Goal: Task Accomplishment & Management: Use online tool/utility

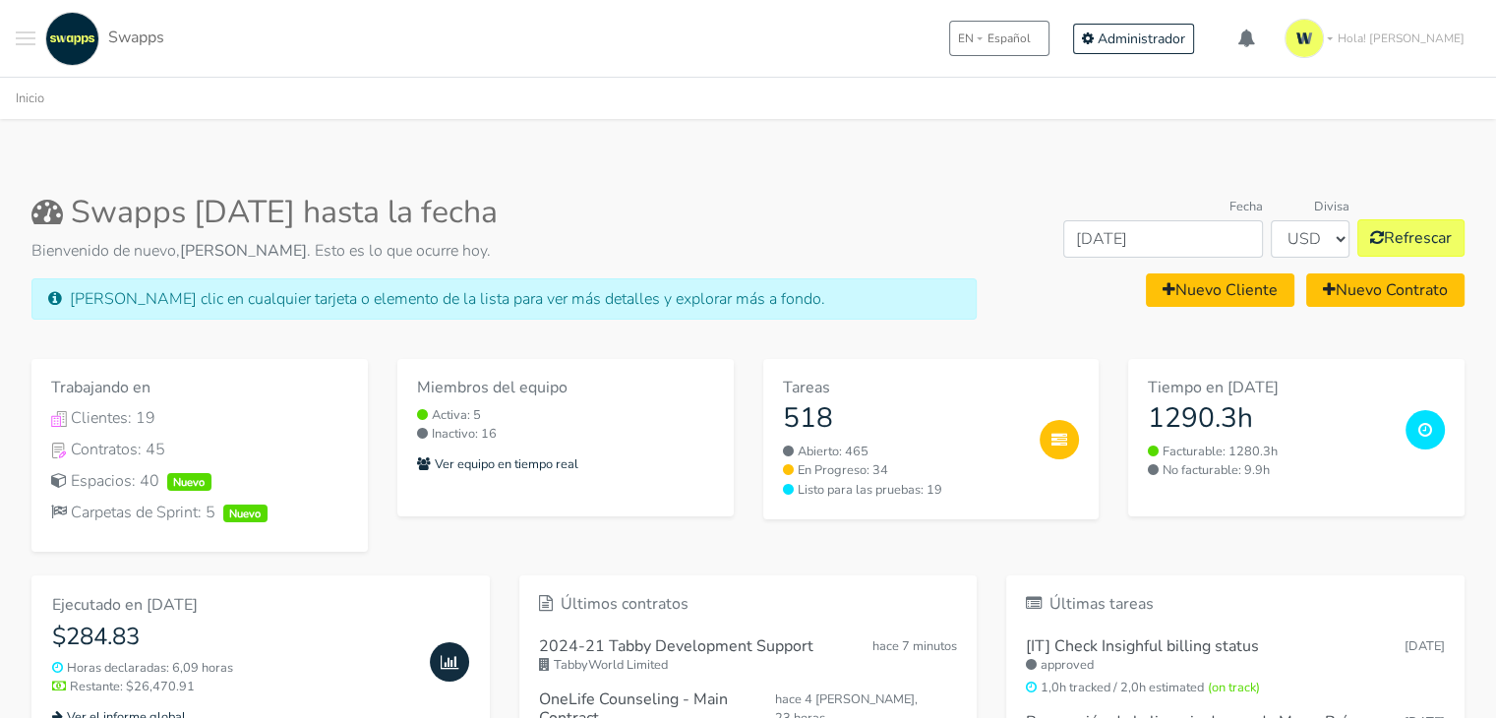
click at [26, 42] on button "Toggle navigation menu" at bounding box center [26, 39] width 20 height 54
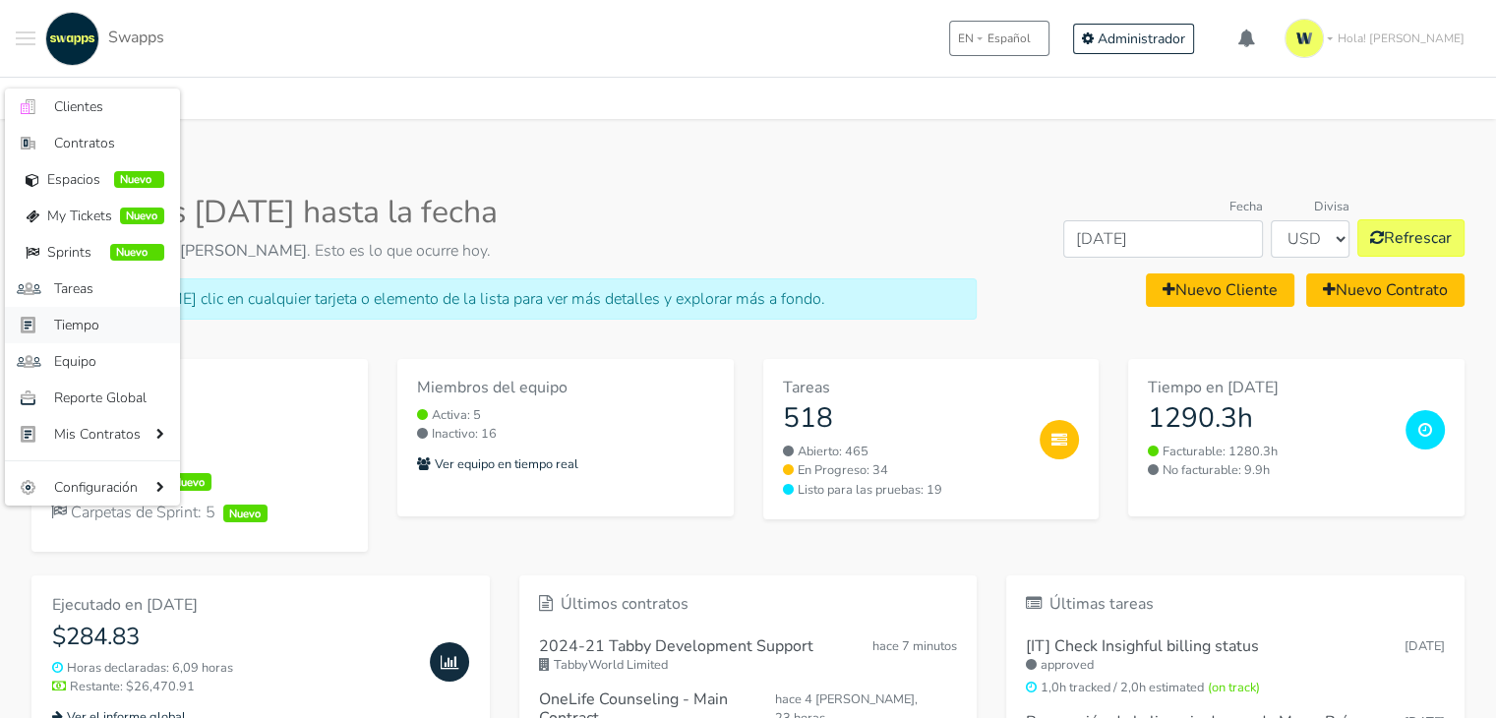
click at [100, 332] on span "Tiempo" at bounding box center [109, 325] width 110 height 21
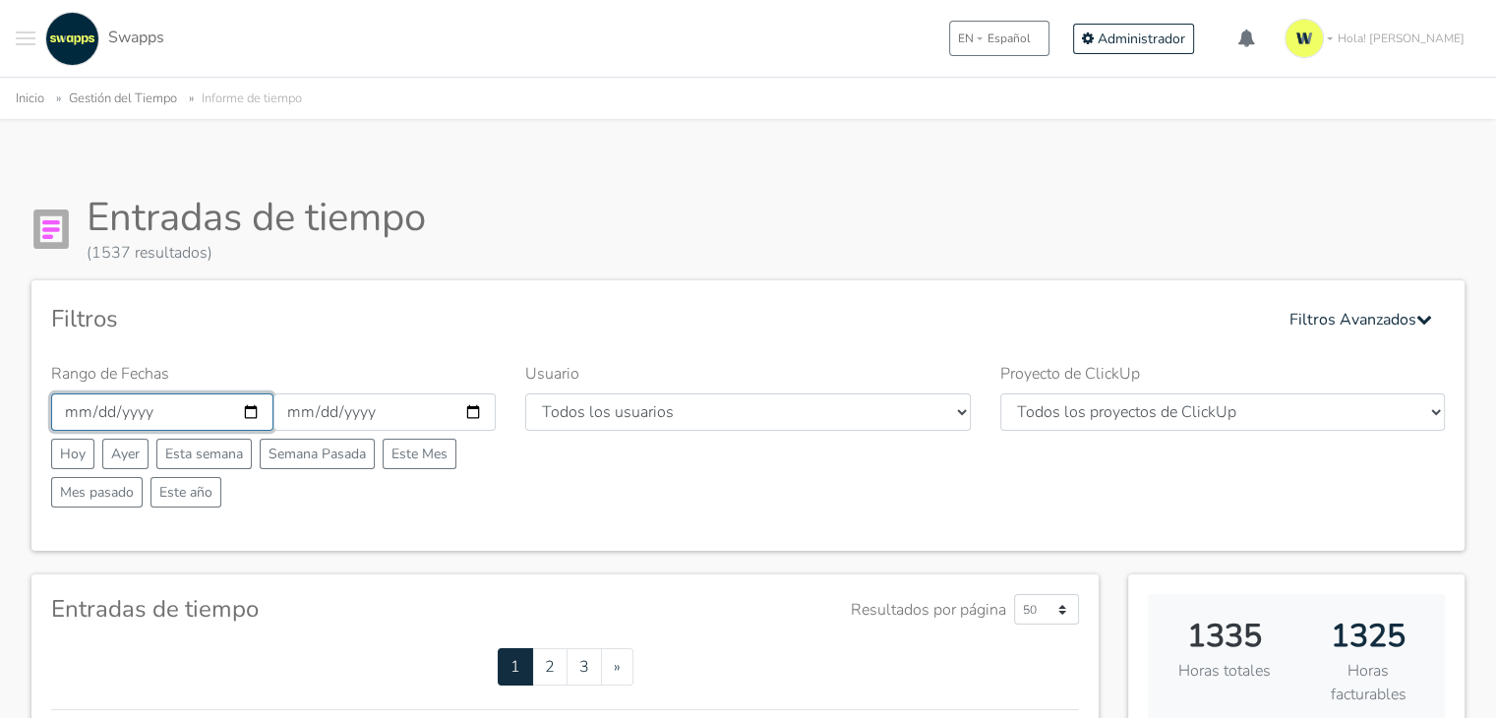
click at [246, 412] on input "2025-09-01" at bounding box center [162, 411] width 222 height 37
type input "2025-09-22"
click at [473, 410] on input "2025-09-30" at bounding box center [384, 411] width 222 height 37
type input "[DATE]"
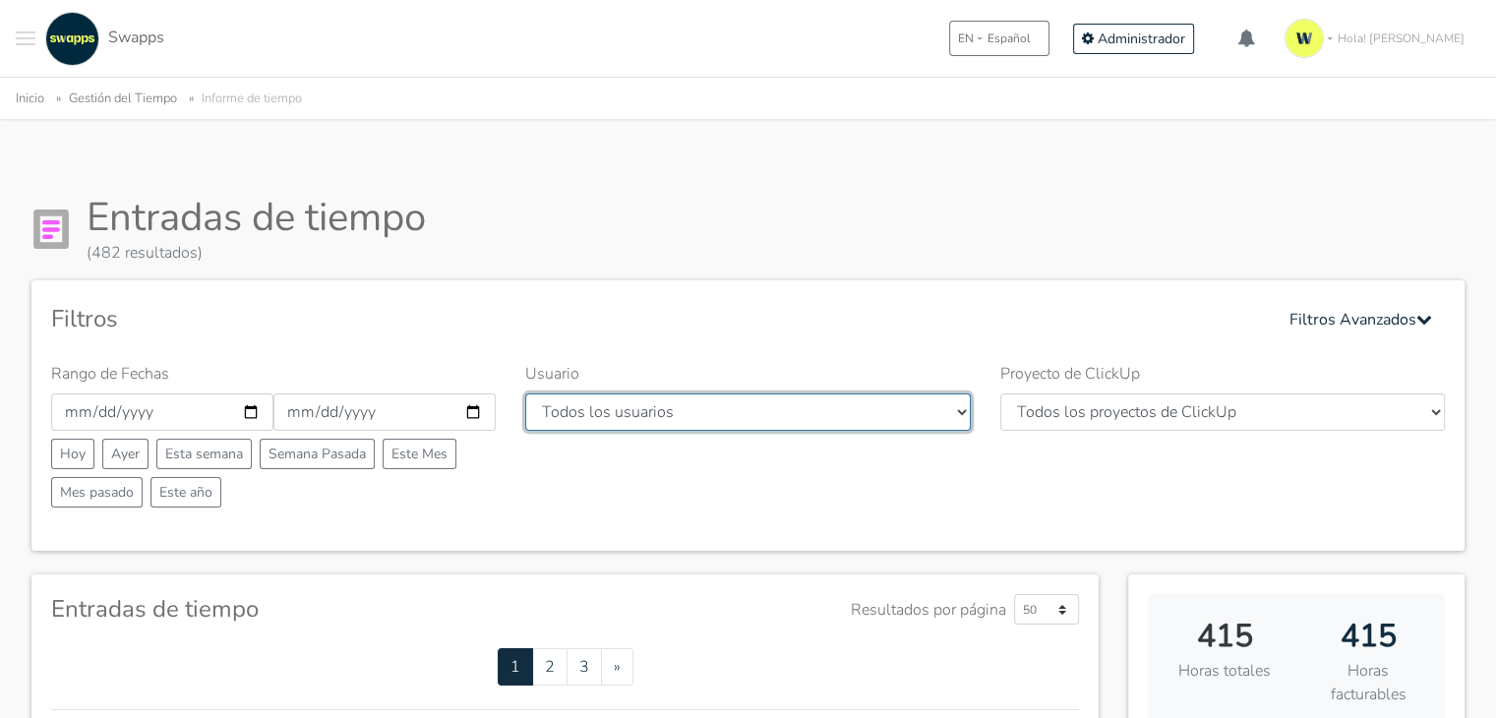
click at [961, 413] on select "Todos los usuarios Andres Cristian Mateo Angie Diego Swapps Tech Alejandra Tati…" at bounding box center [747, 411] width 445 height 37
select select "28"
click at [525, 393] on select "Todos los usuarios Andres Cristian Mateo Angie Diego Swapps Tech Alejandra Tati…" at bounding box center [747, 411] width 445 height 37
click at [606, 18] on div ".cls-1 { fill: #F15CFF; } .cls-2 { fill: #9a9a9a; } Clientes Contratos Espacios…" at bounding box center [748, 38] width 1496 height 77
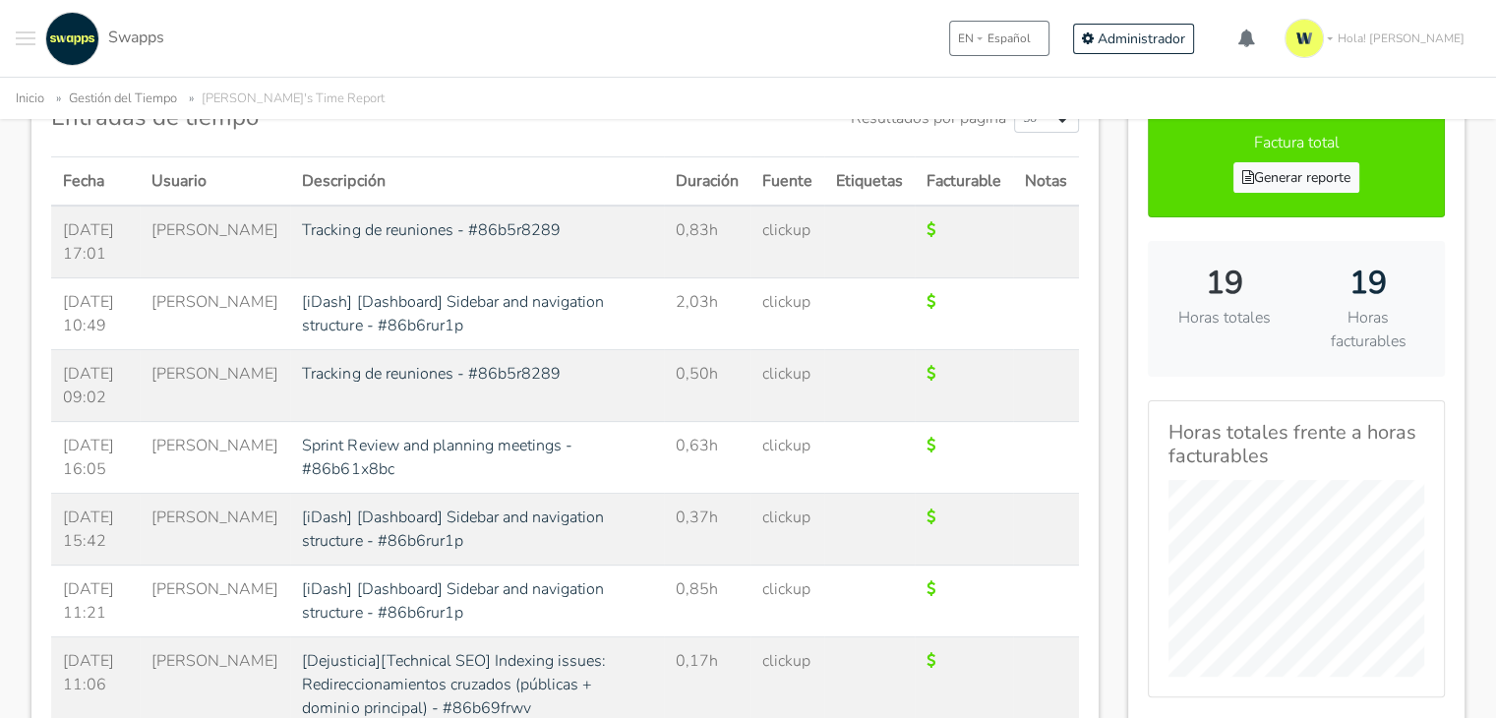
scroll to position [197, 0]
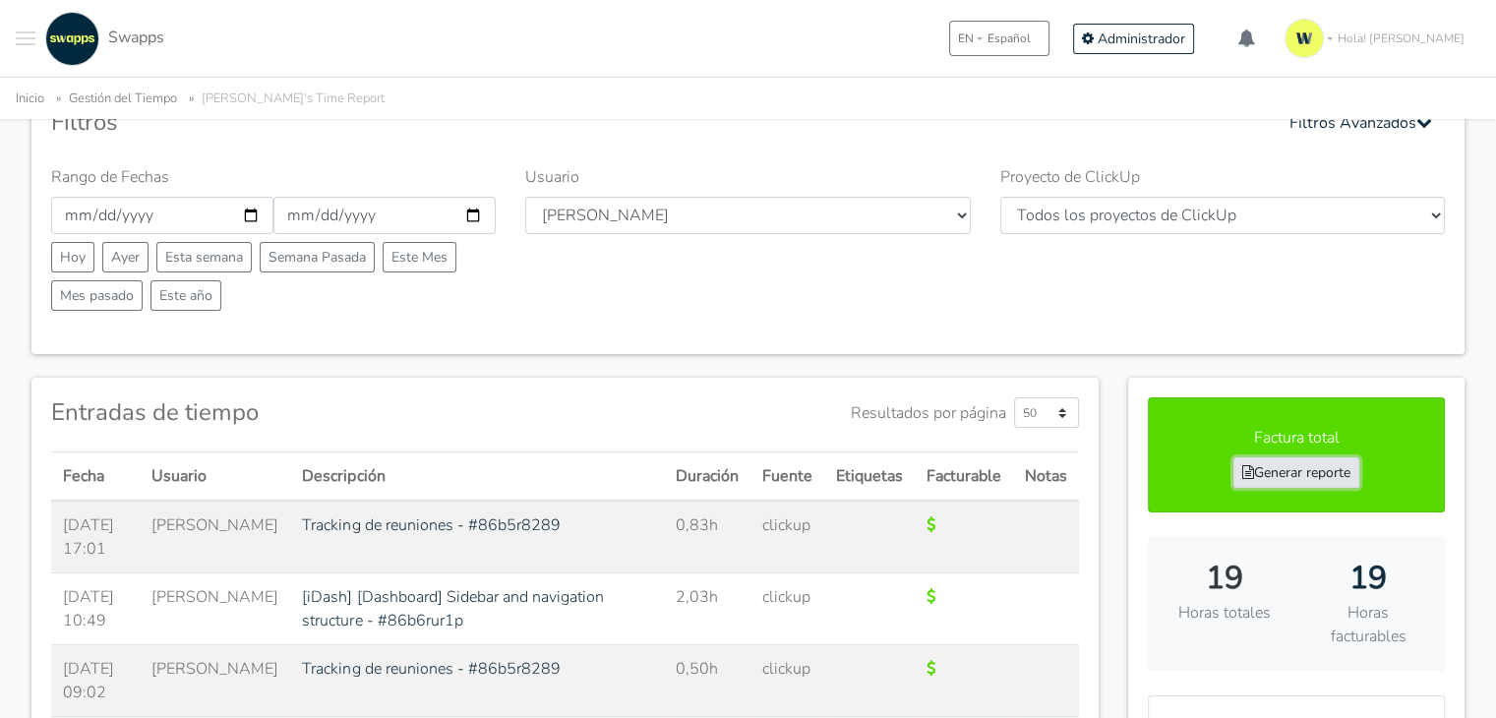
click at [1301, 470] on link "Generar reporte" at bounding box center [1296, 472] width 126 height 30
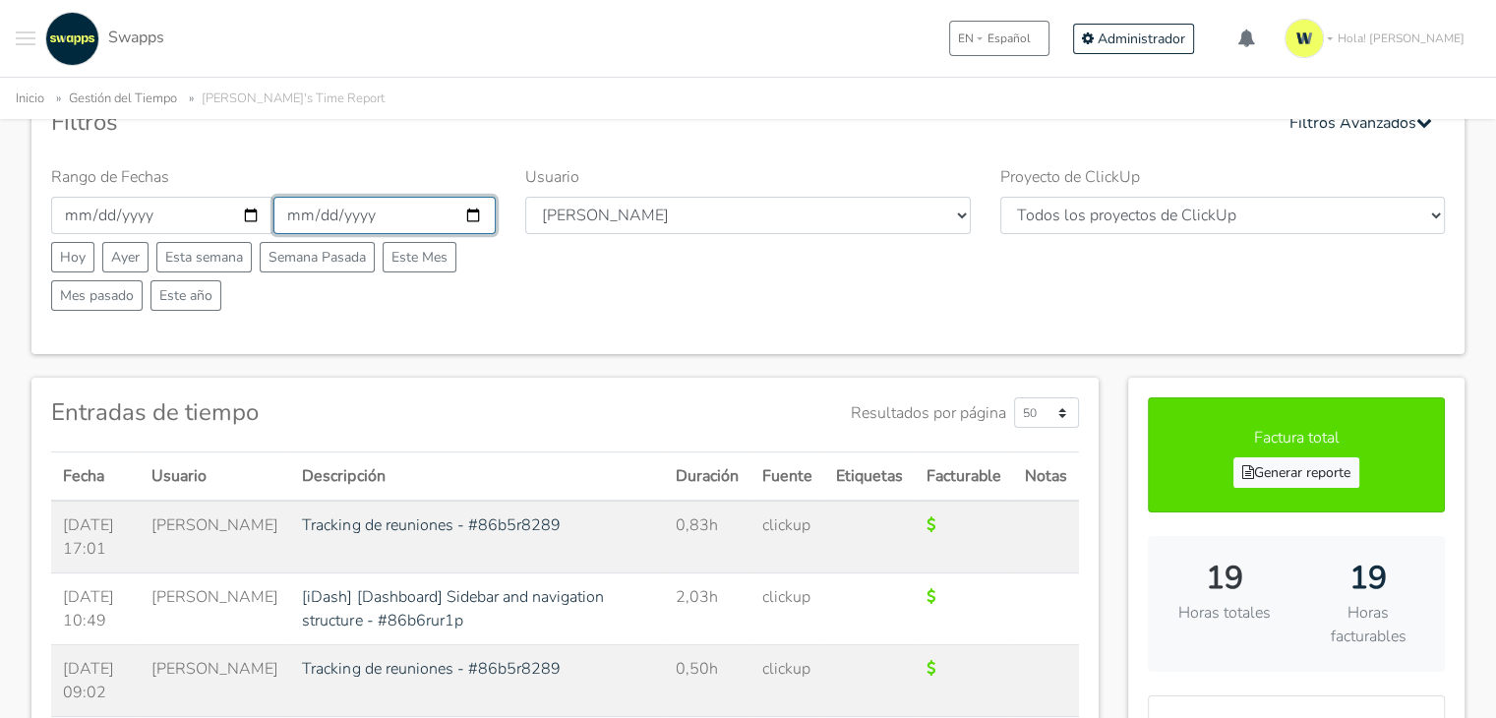
click at [480, 220] on input "[DATE]" at bounding box center [384, 215] width 222 height 37
type input "[DATE]"
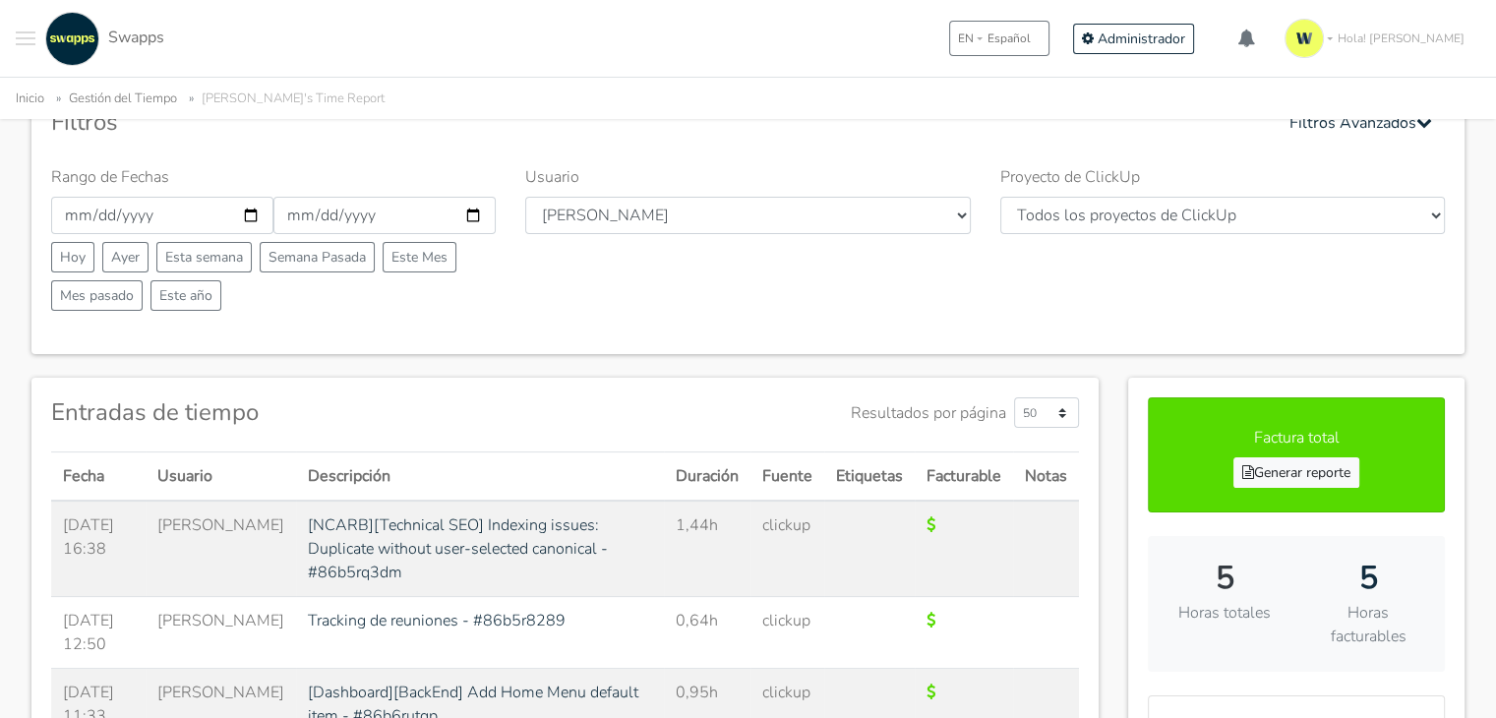
scroll to position [295, 0]
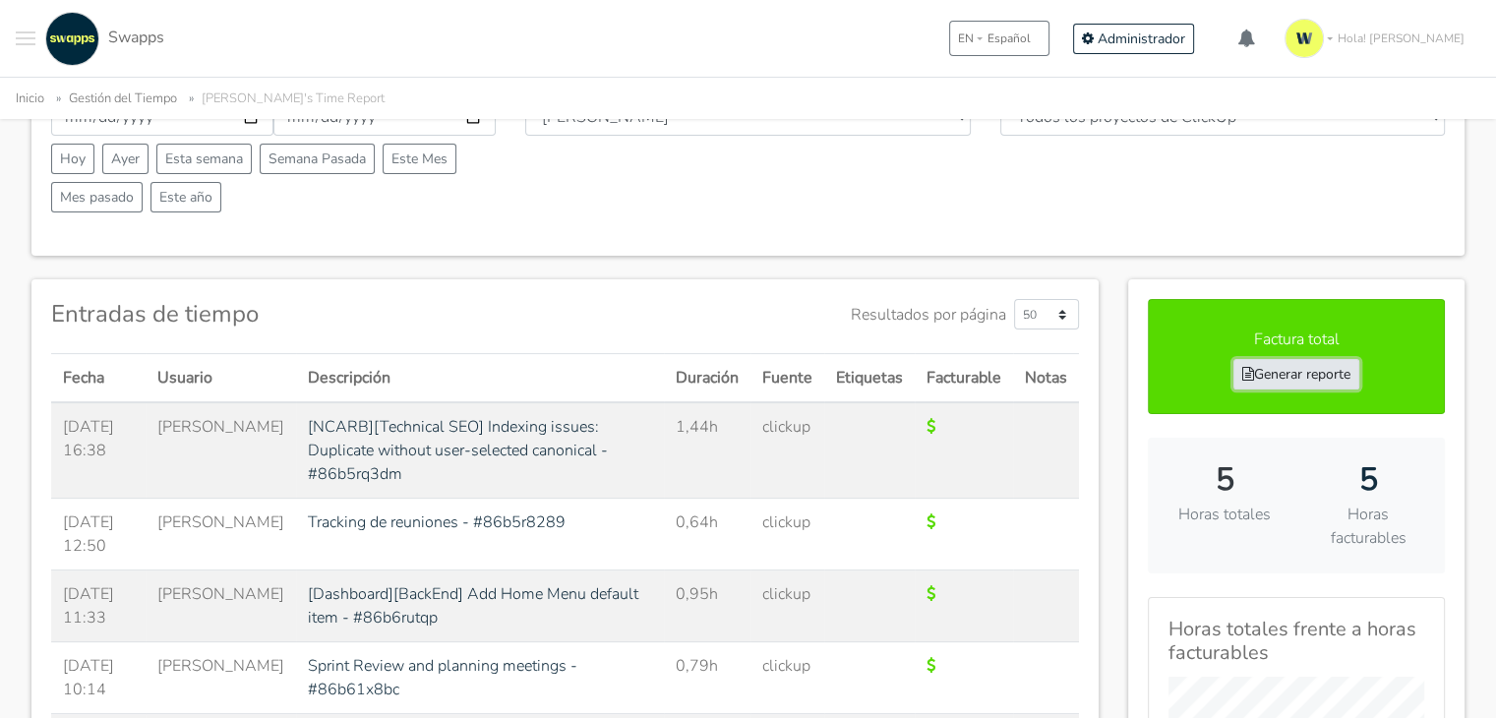
click at [1298, 371] on link "Generar reporte" at bounding box center [1296, 374] width 126 height 30
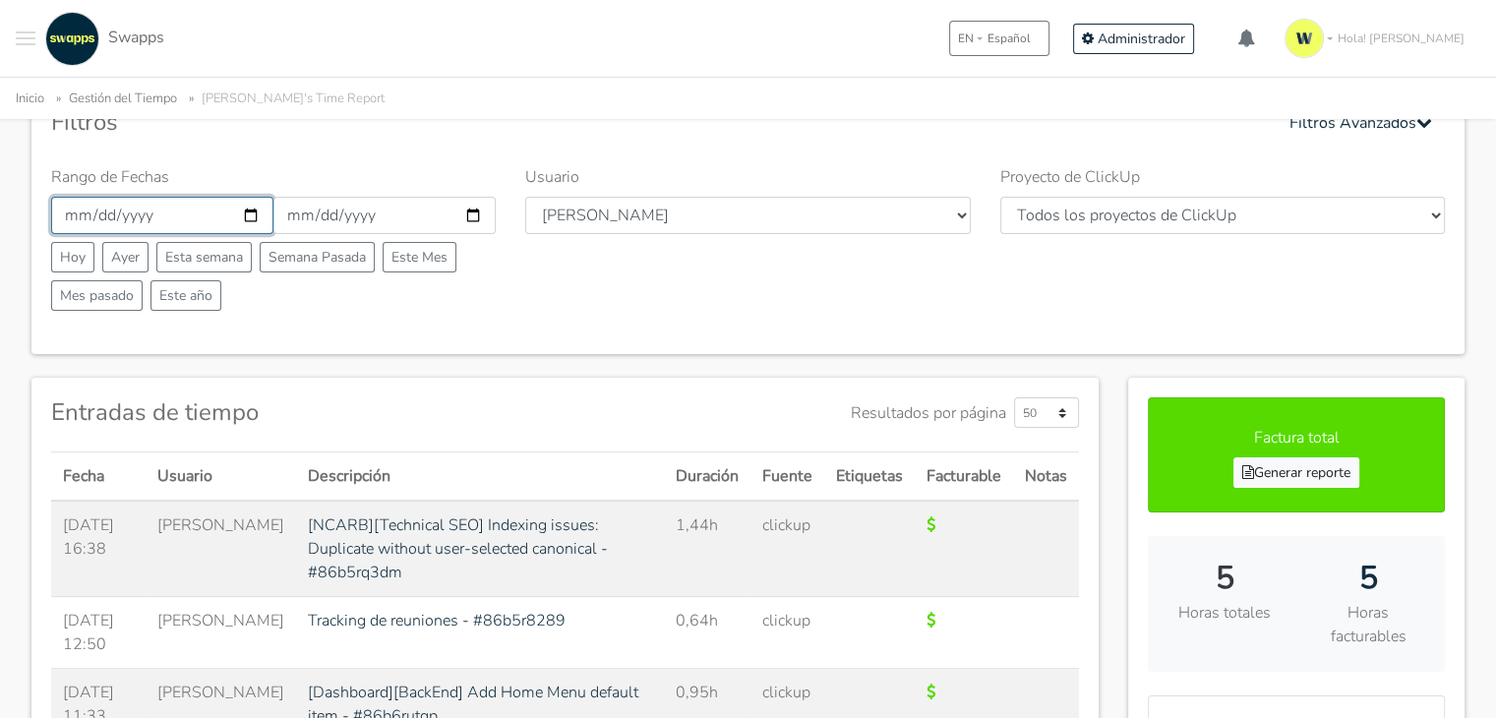
click at [250, 222] on input "2025-09-22" at bounding box center [162, 215] width 222 height 37
type input "2025-09-23"
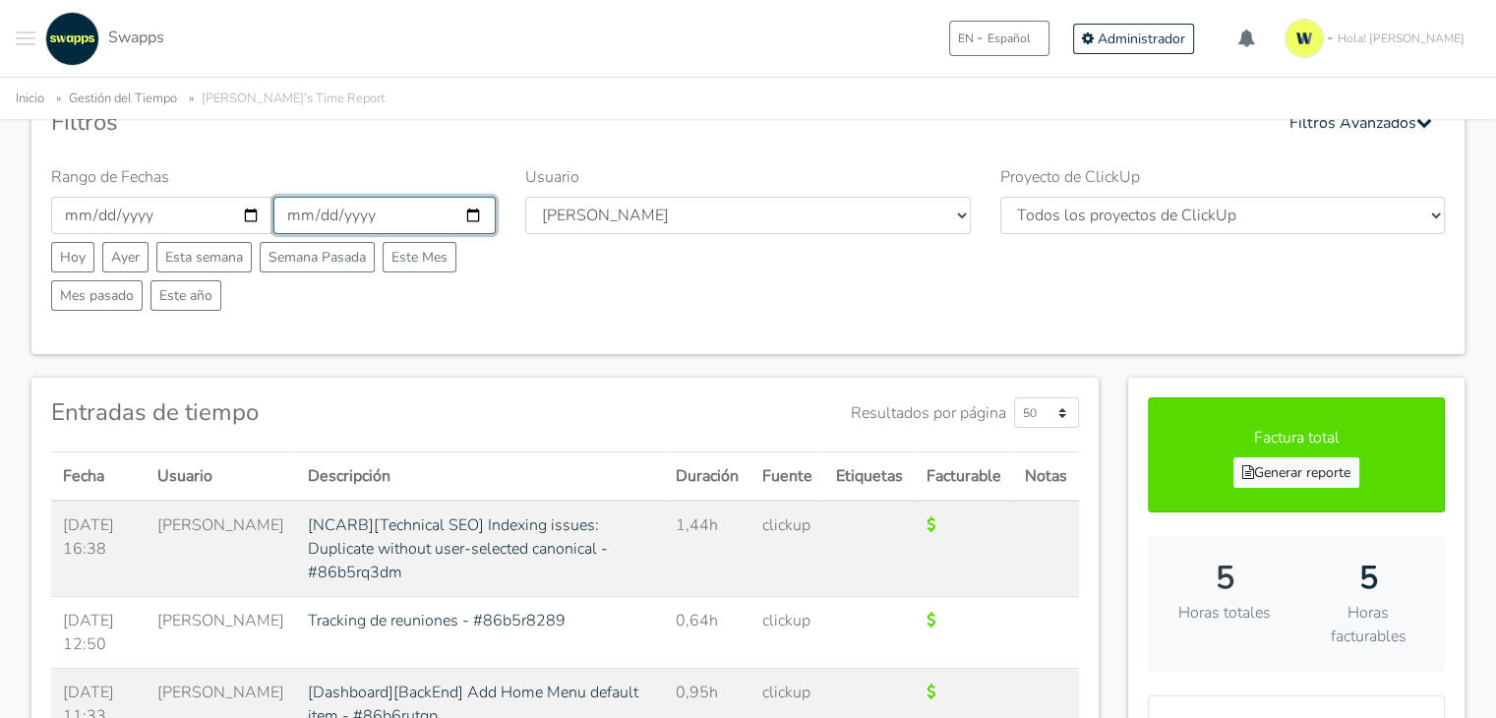
click at [471, 215] on input "2025-09-22" at bounding box center [384, 215] width 222 height 37
type input "2025-09-23"
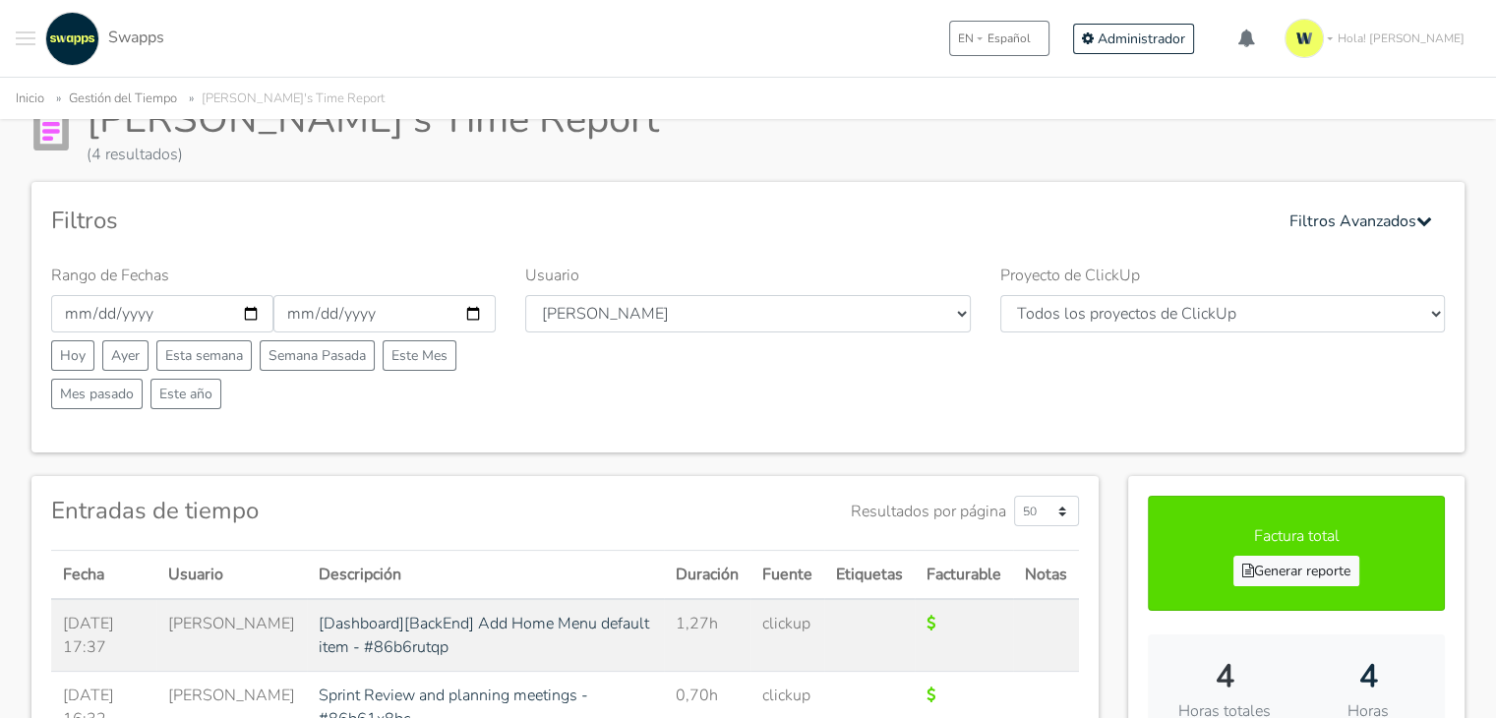
scroll to position [295, 0]
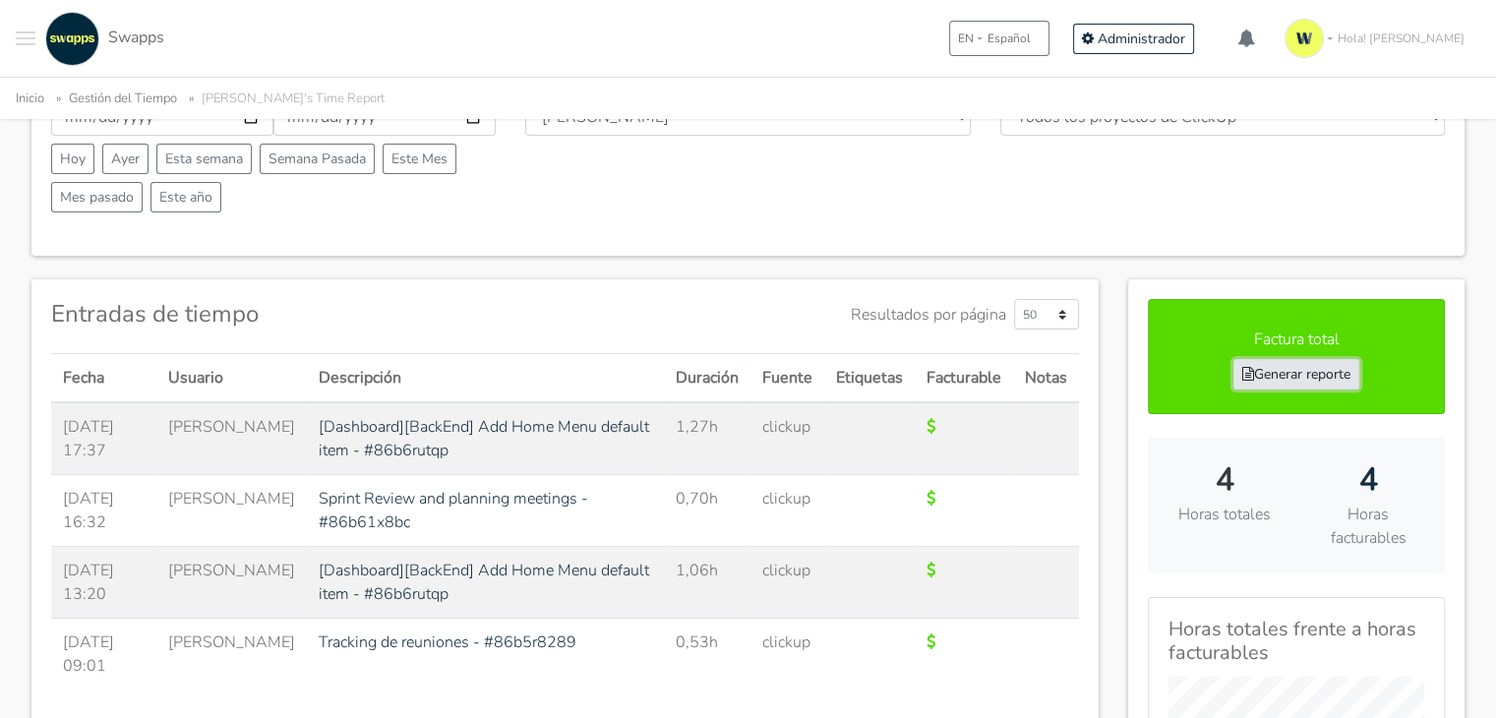
click at [1317, 378] on link "Generar reporte" at bounding box center [1296, 374] width 126 height 30
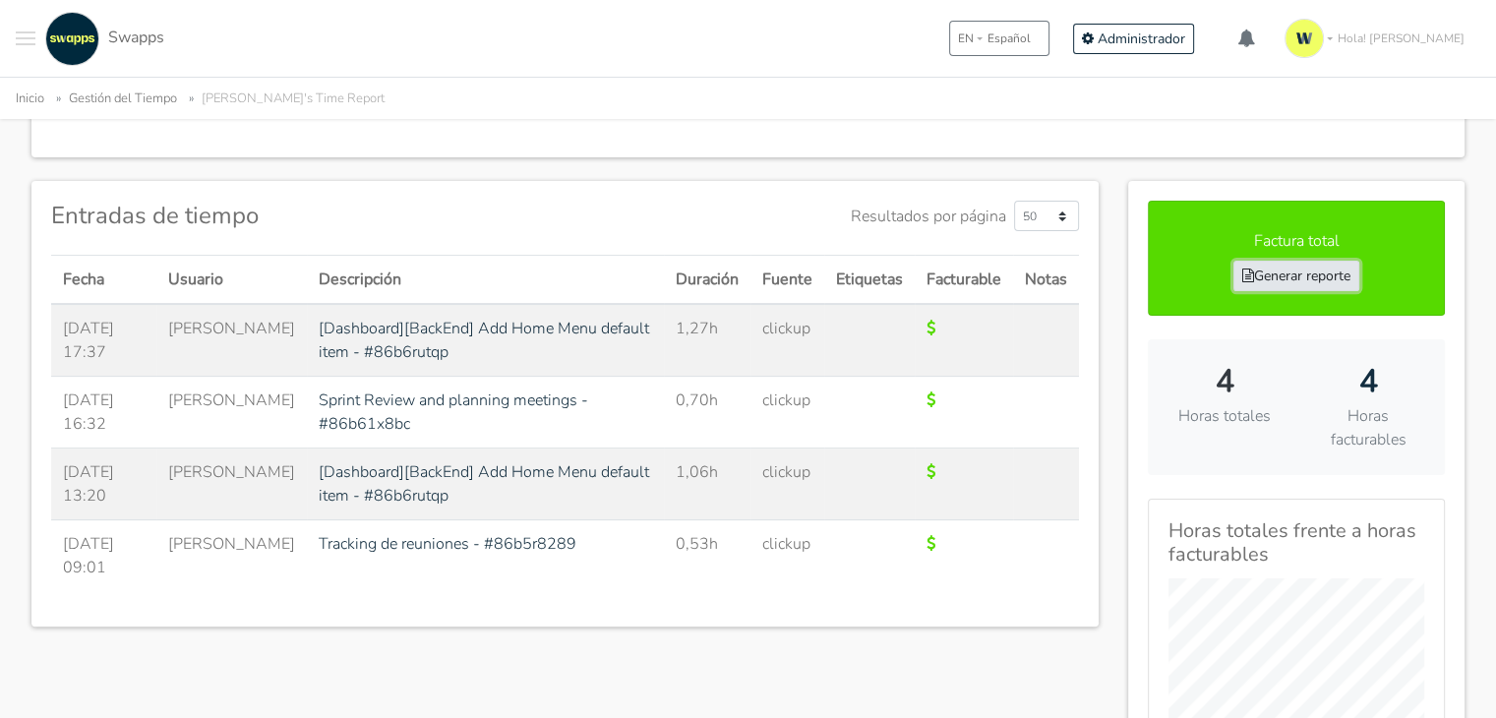
scroll to position [197, 0]
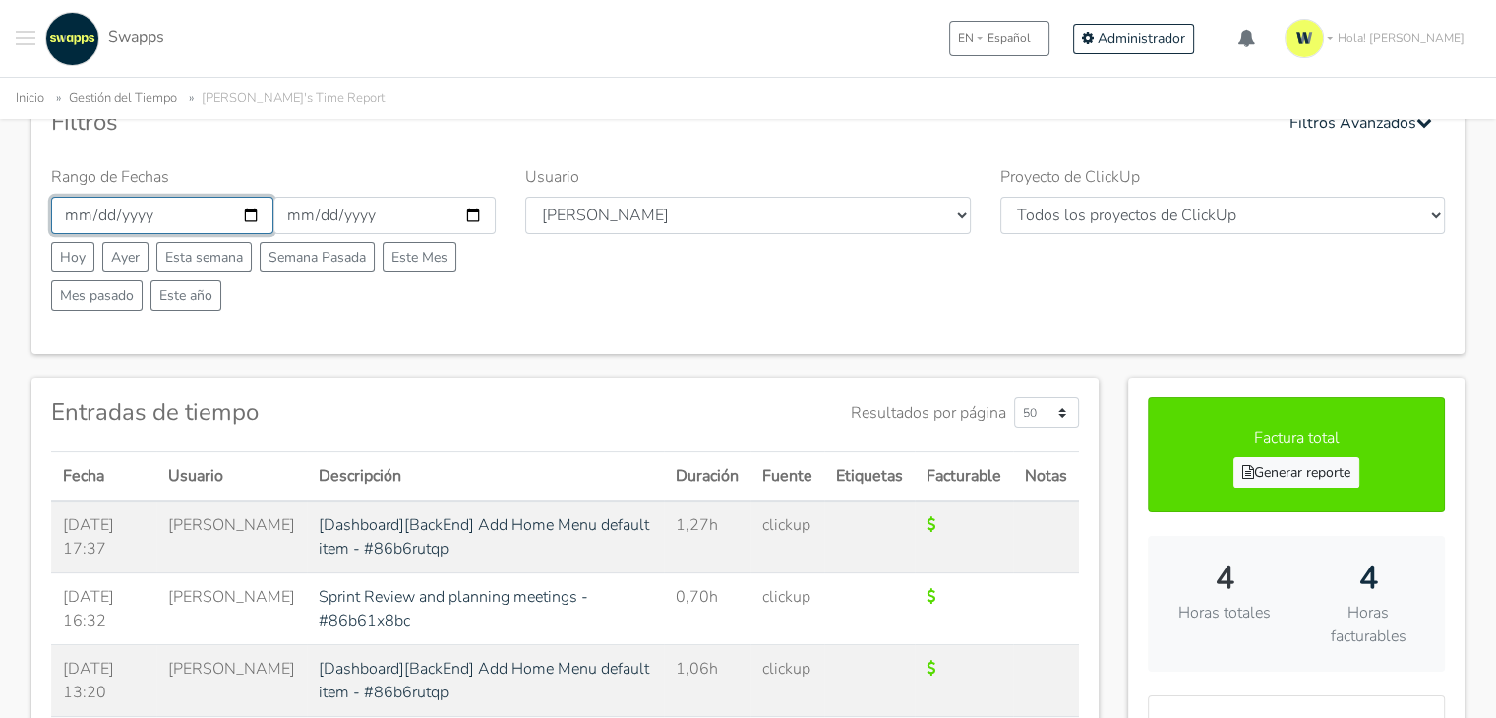
click at [252, 214] on input "2025-09-23" at bounding box center [162, 215] width 222 height 37
type input "2025-09-24"
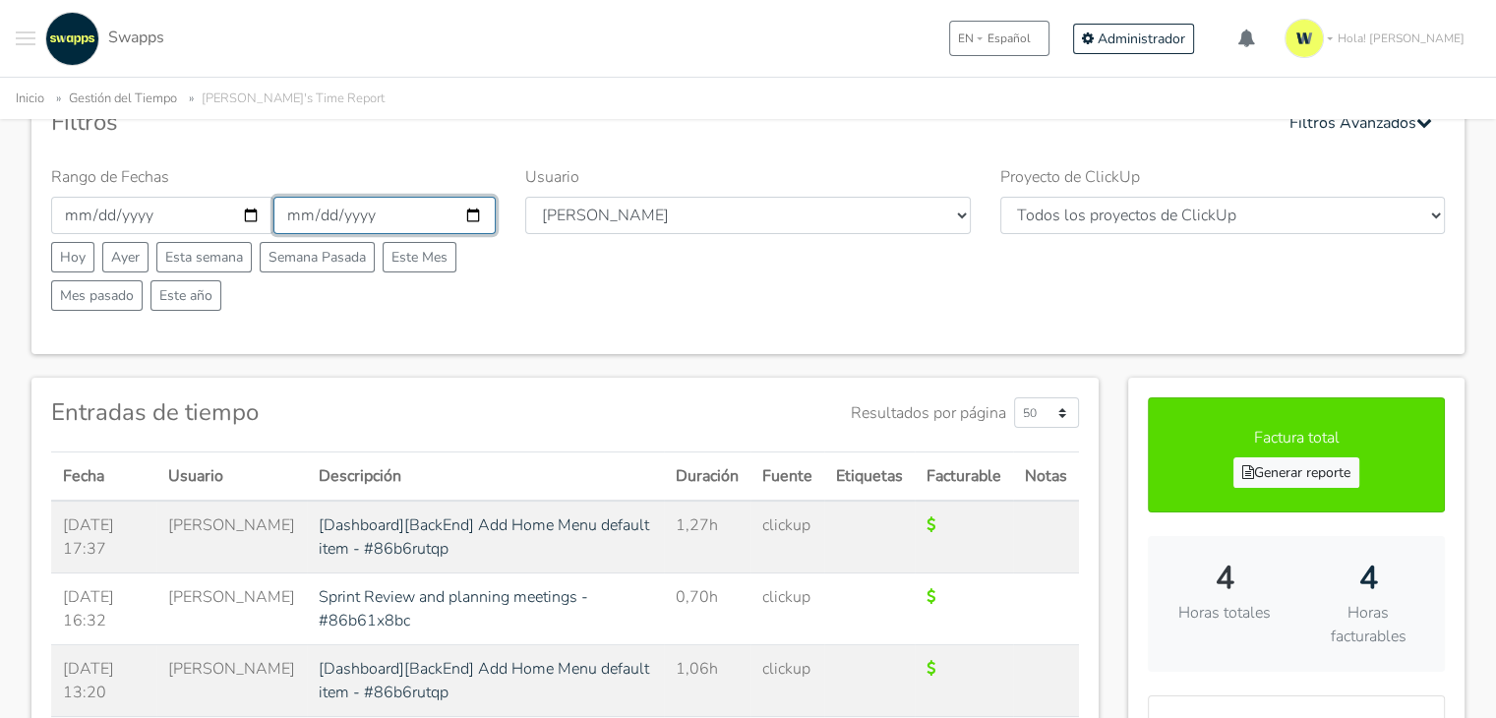
click at [473, 217] on input "[DATE]" at bounding box center [384, 215] width 222 height 37
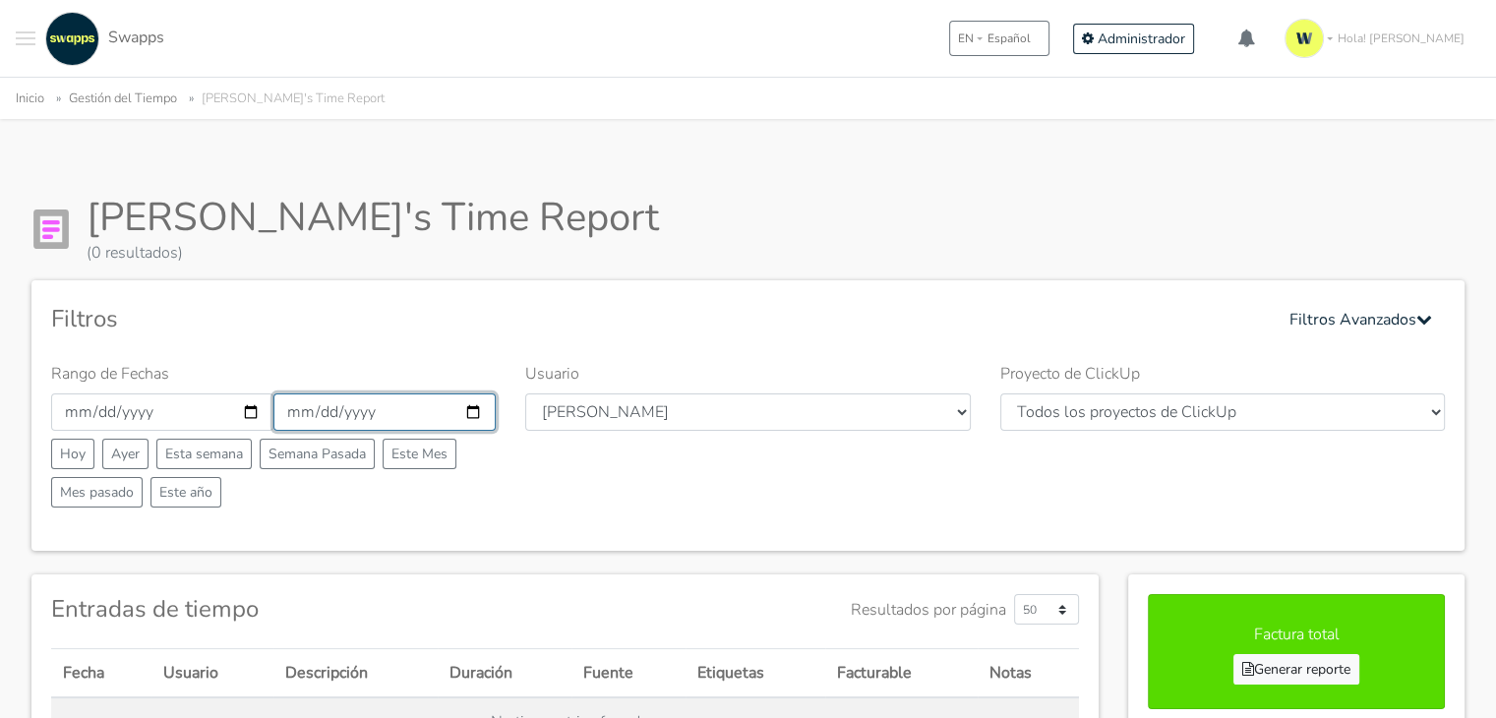
click at [476, 409] on input "[DATE]" at bounding box center [384, 411] width 222 height 37
type input "[DATE]"
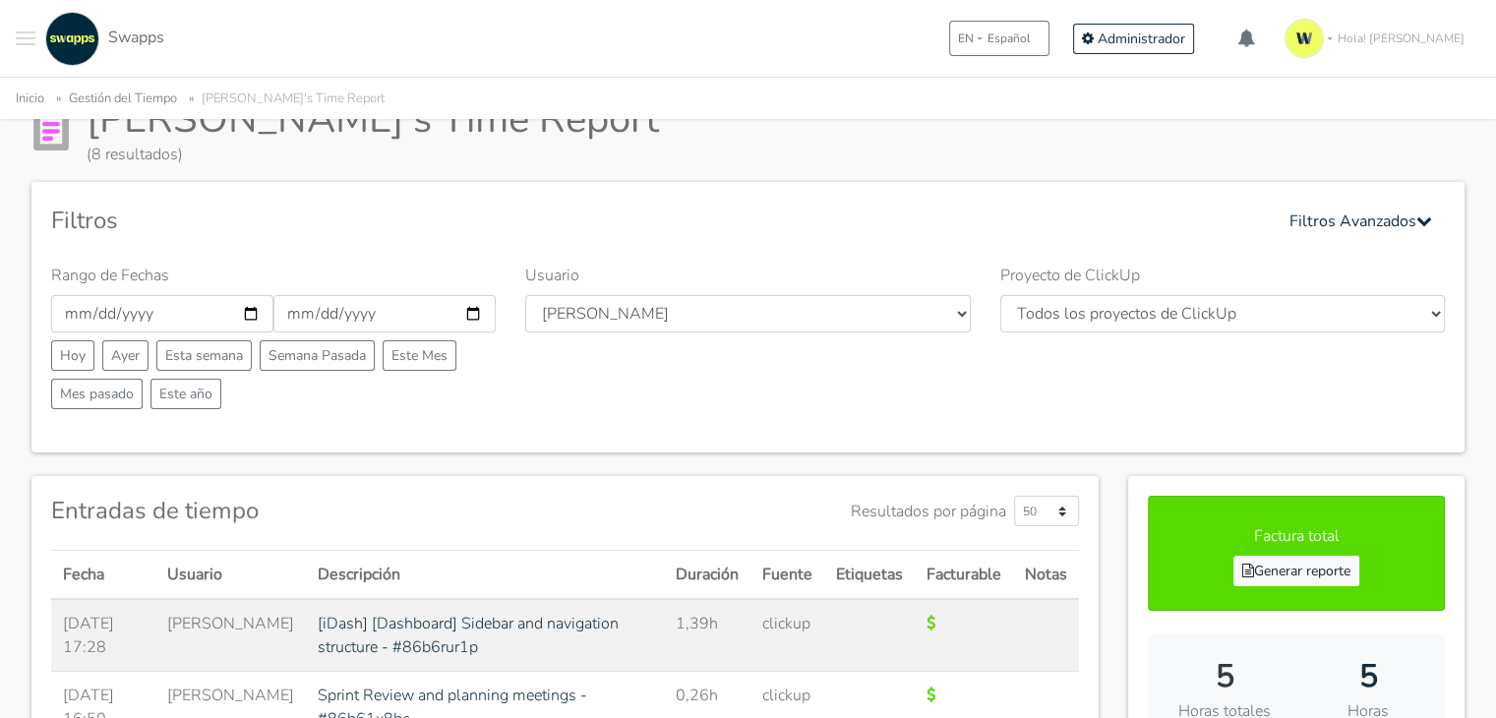
scroll to position [197, 0]
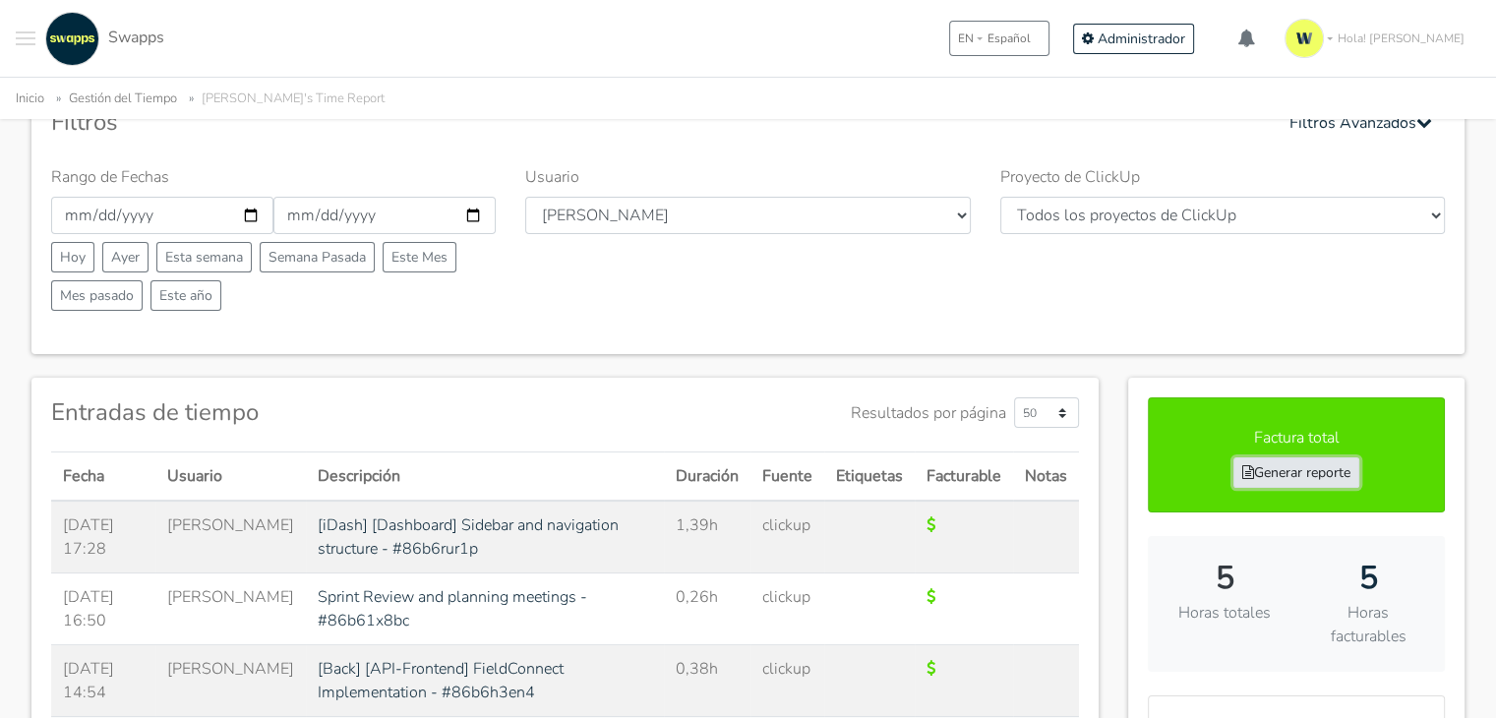
click at [1279, 467] on link "Generar reporte" at bounding box center [1296, 472] width 126 height 30
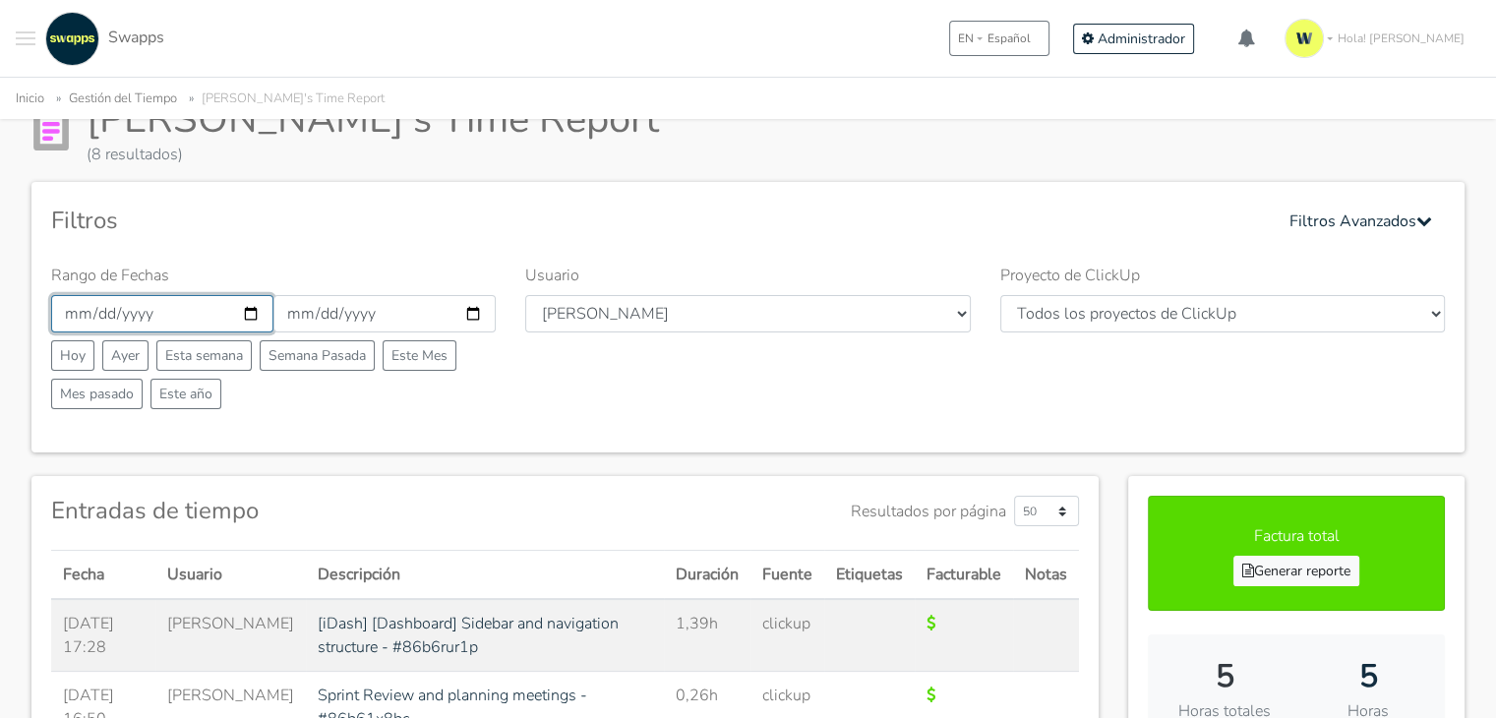
click at [255, 316] on input "2025-09-24" at bounding box center [162, 313] width 222 height 37
type input "2025-09-25"
click at [476, 311] on input "2025-09-24" at bounding box center [384, 313] width 222 height 37
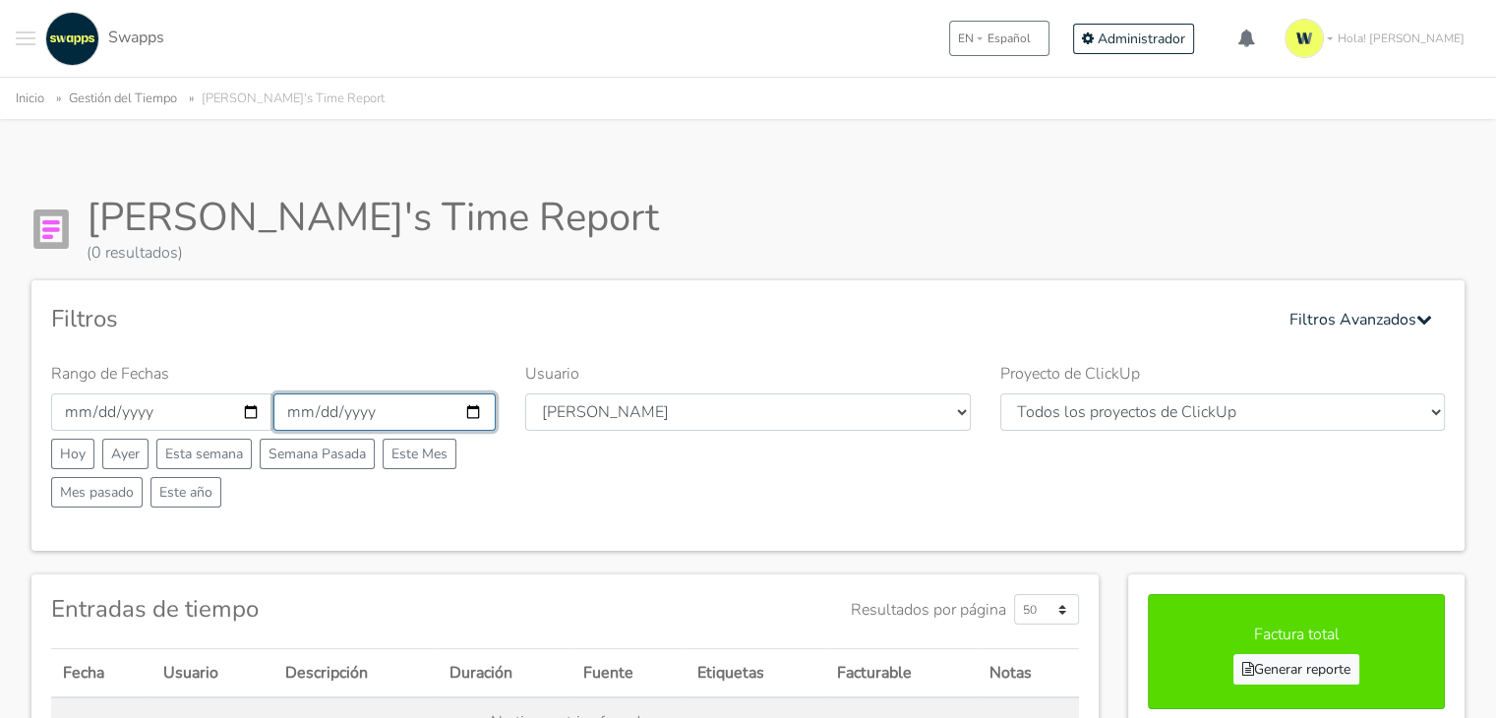
click at [472, 410] on input "[DATE]" at bounding box center [384, 411] width 222 height 37
type input "[DATE]"
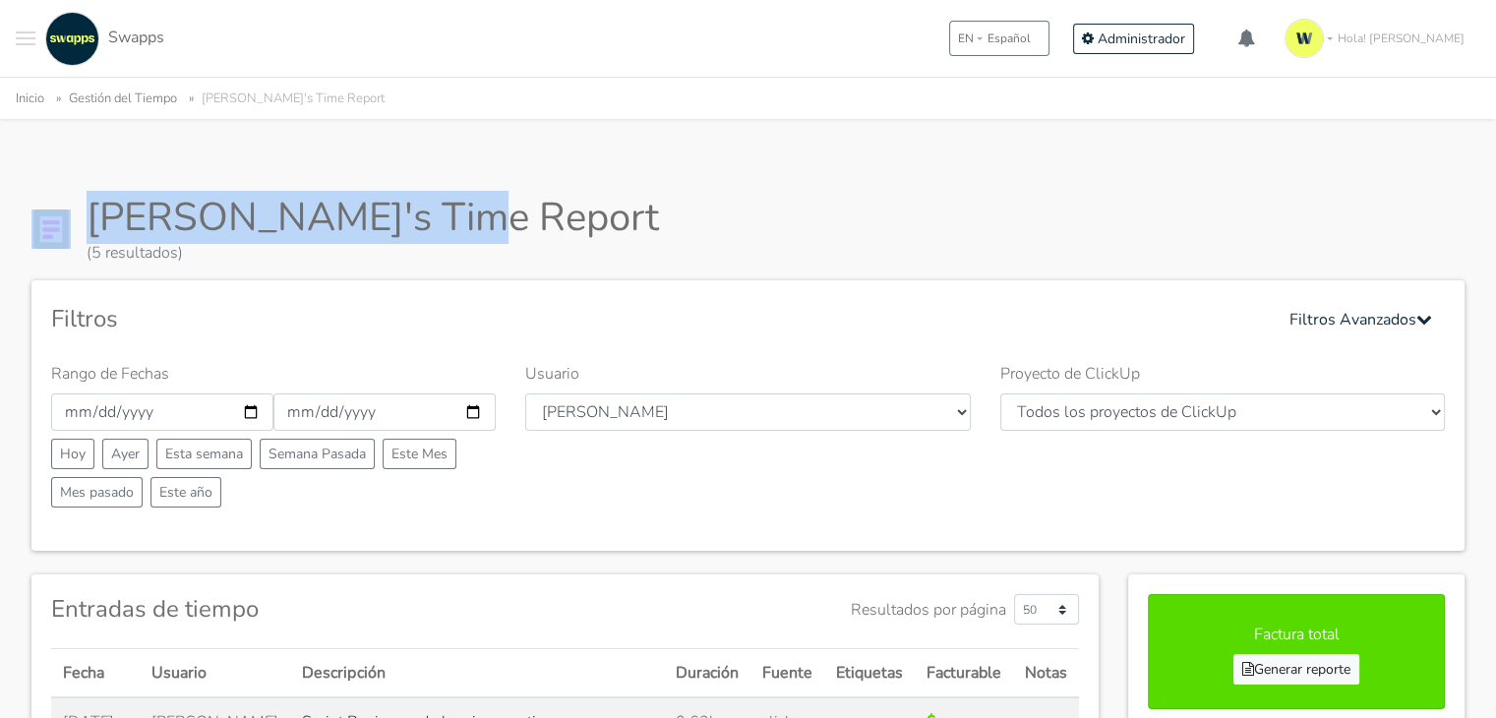
drag, startPoint x: 1489, startPoint y: 87, endPoint x: 1468, endPoint y: 228, distance: 143.3
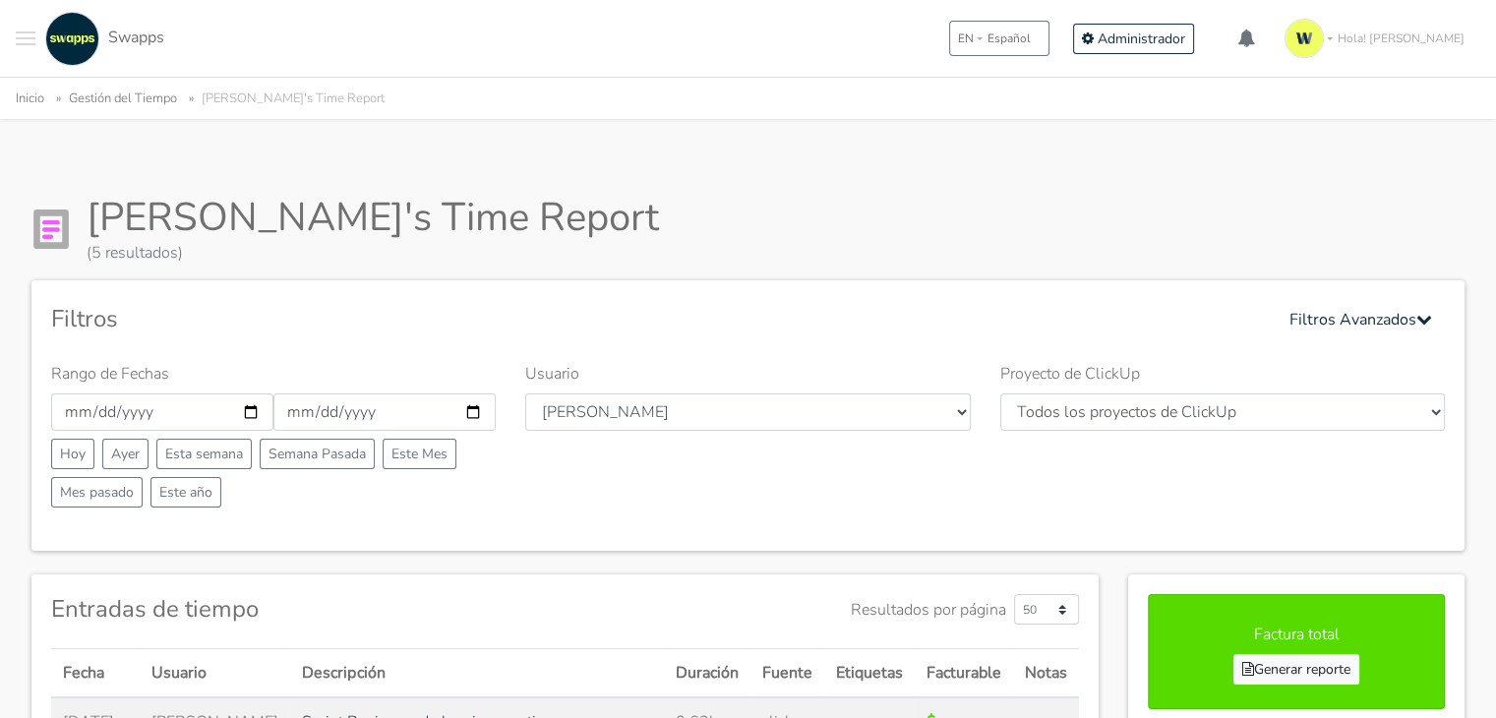
click at [1400, 243] on div "Mateo's Time Report (5 resultados)" at bounding box center [747, 229] width 1433 height 71
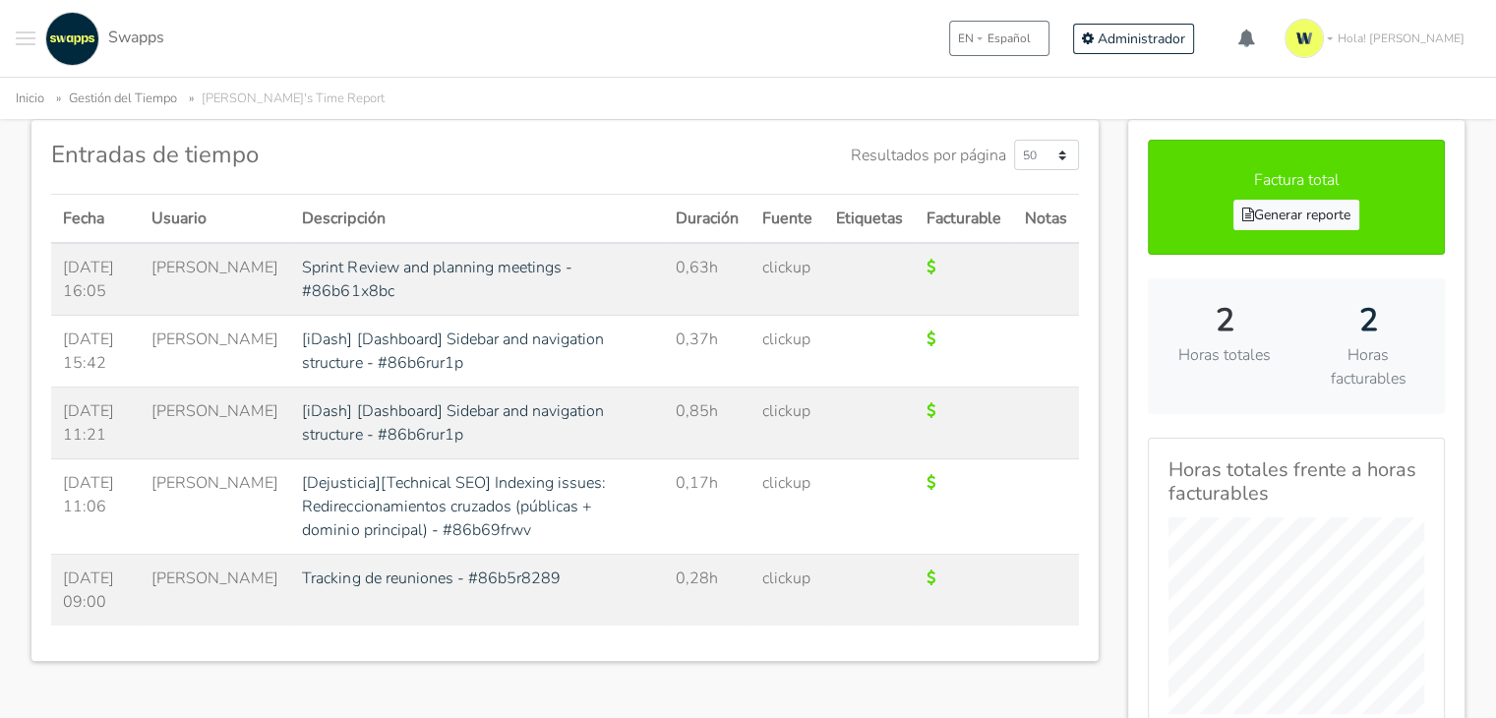
scroll to position [404, 0]
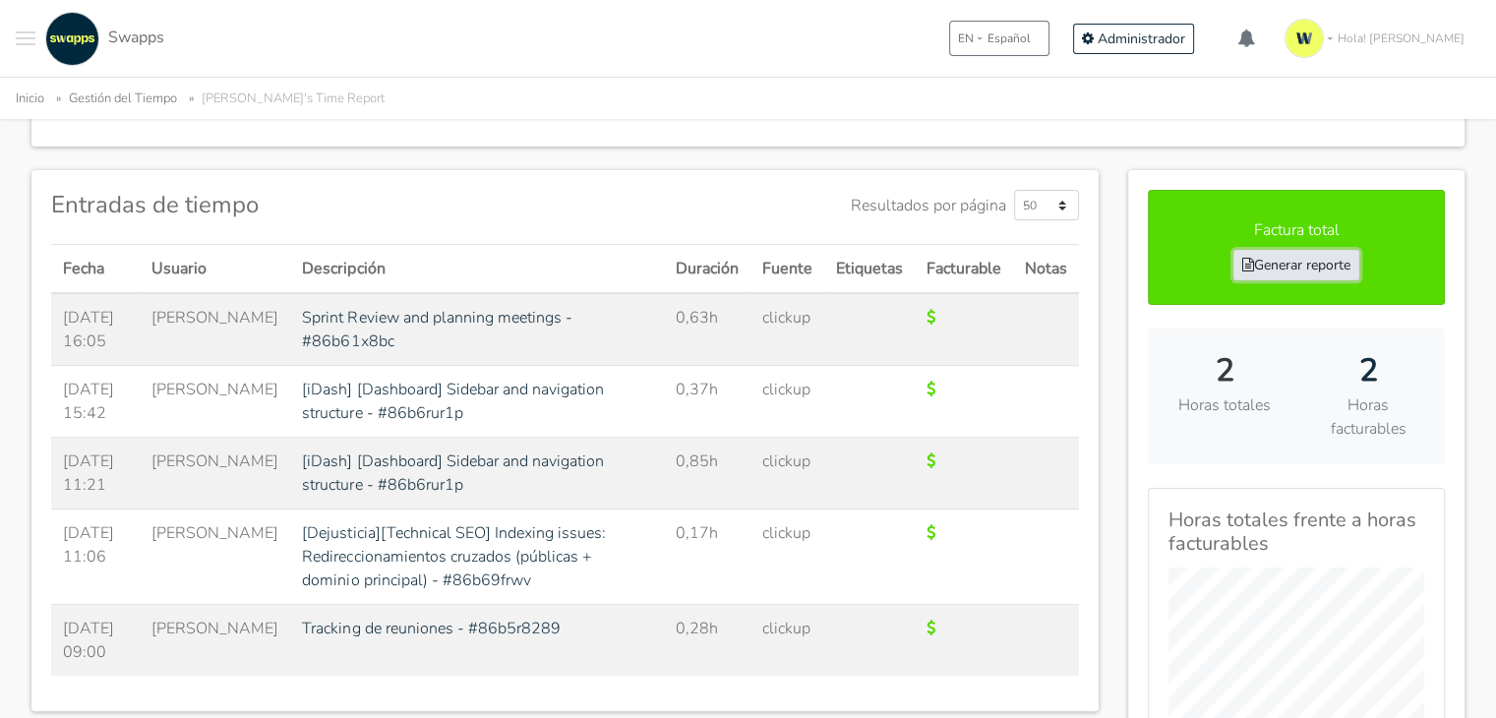
click at [1328, 269] on link "Generar reporte" at bounding box center [1296, 265] width 126 height 30
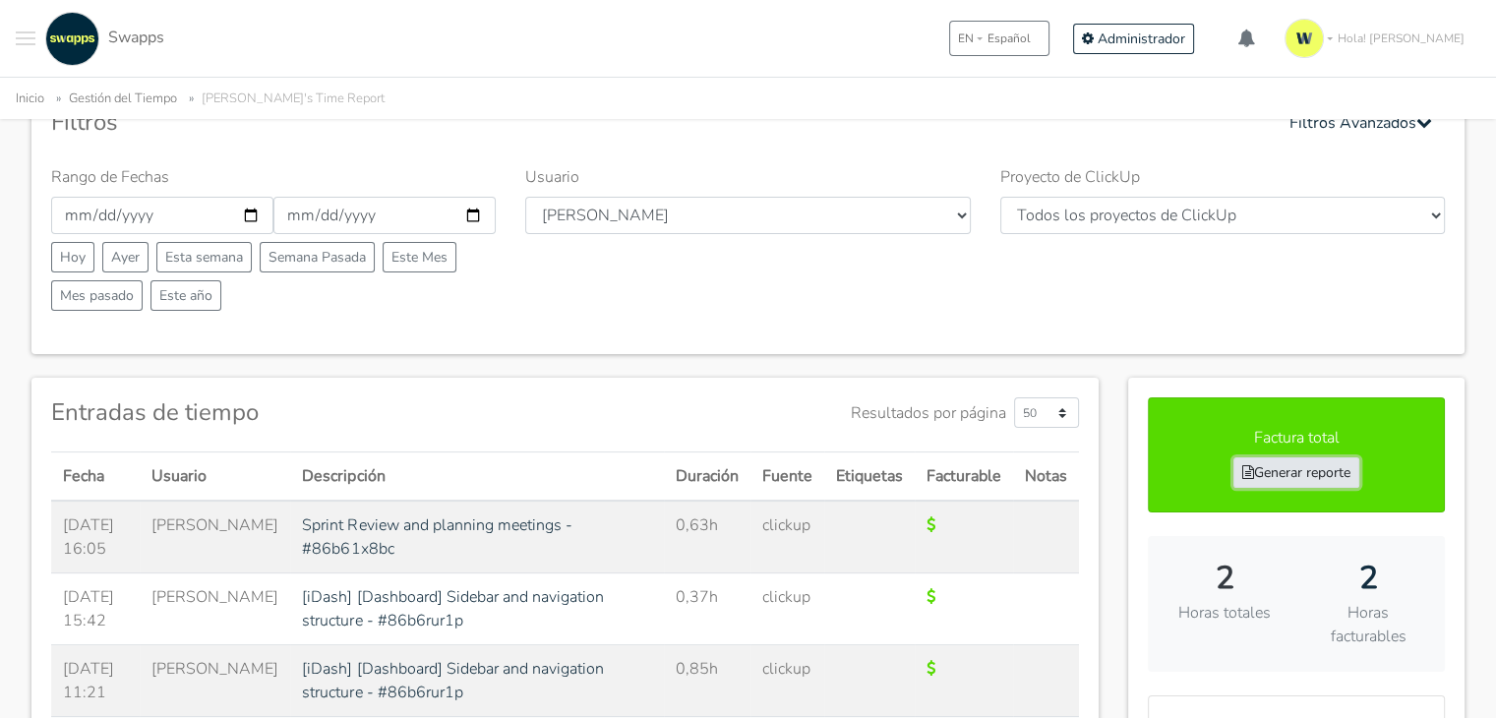
scroll to position [98, 0]
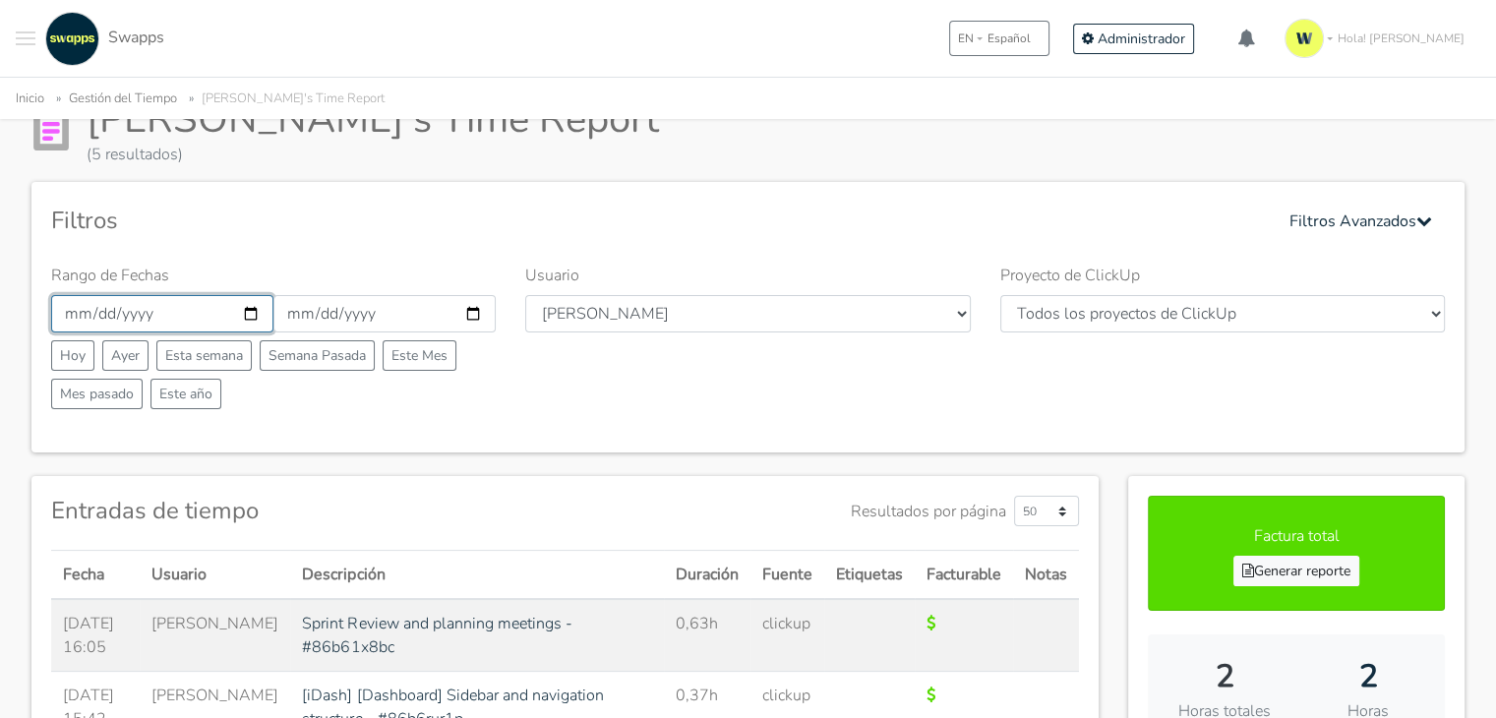
click at [244, 316] on input "2025-09-25" at bounding box center [162, 313] width 222 height 37
type input "2025-09-26"
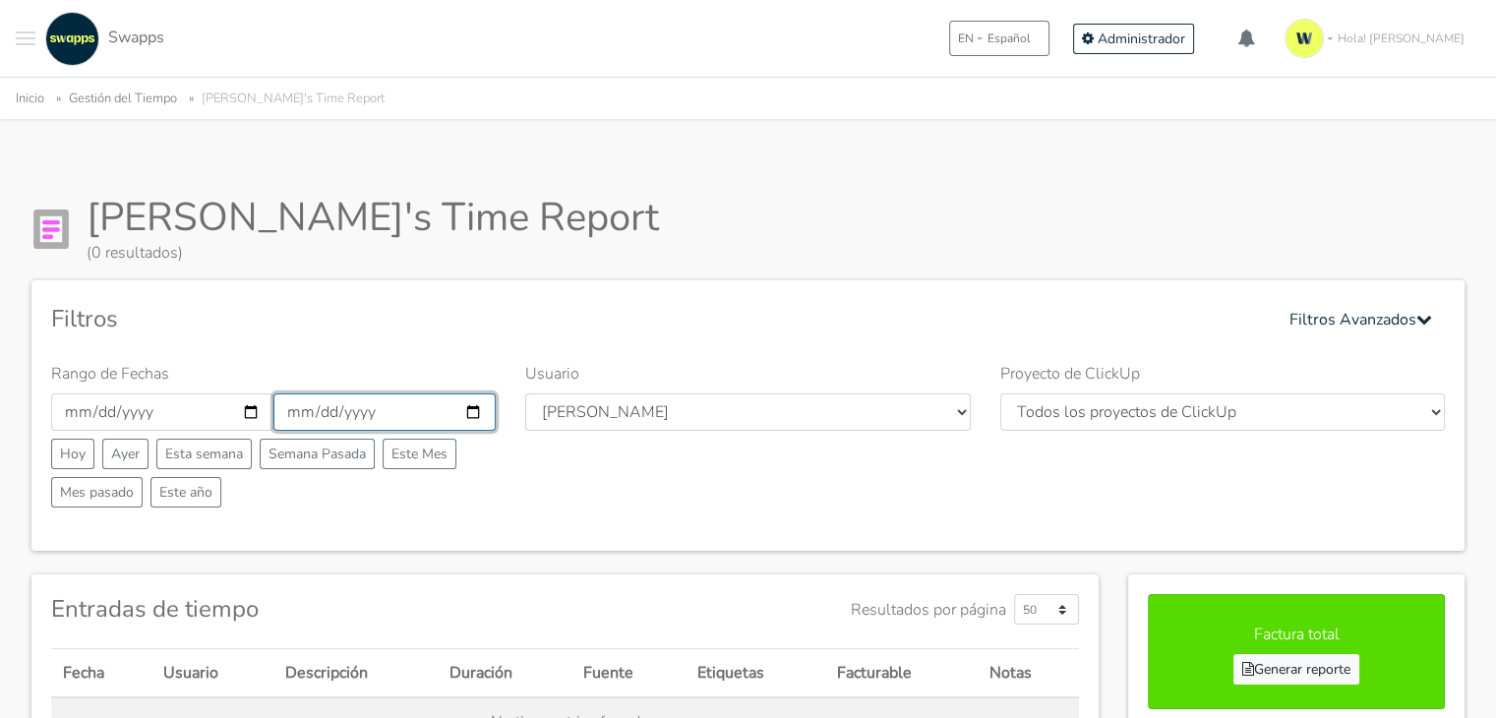
click at [476, 405] on input "[DATE]" at bounding box center [384, 411] width 222 height 37
type input "[DATE]"
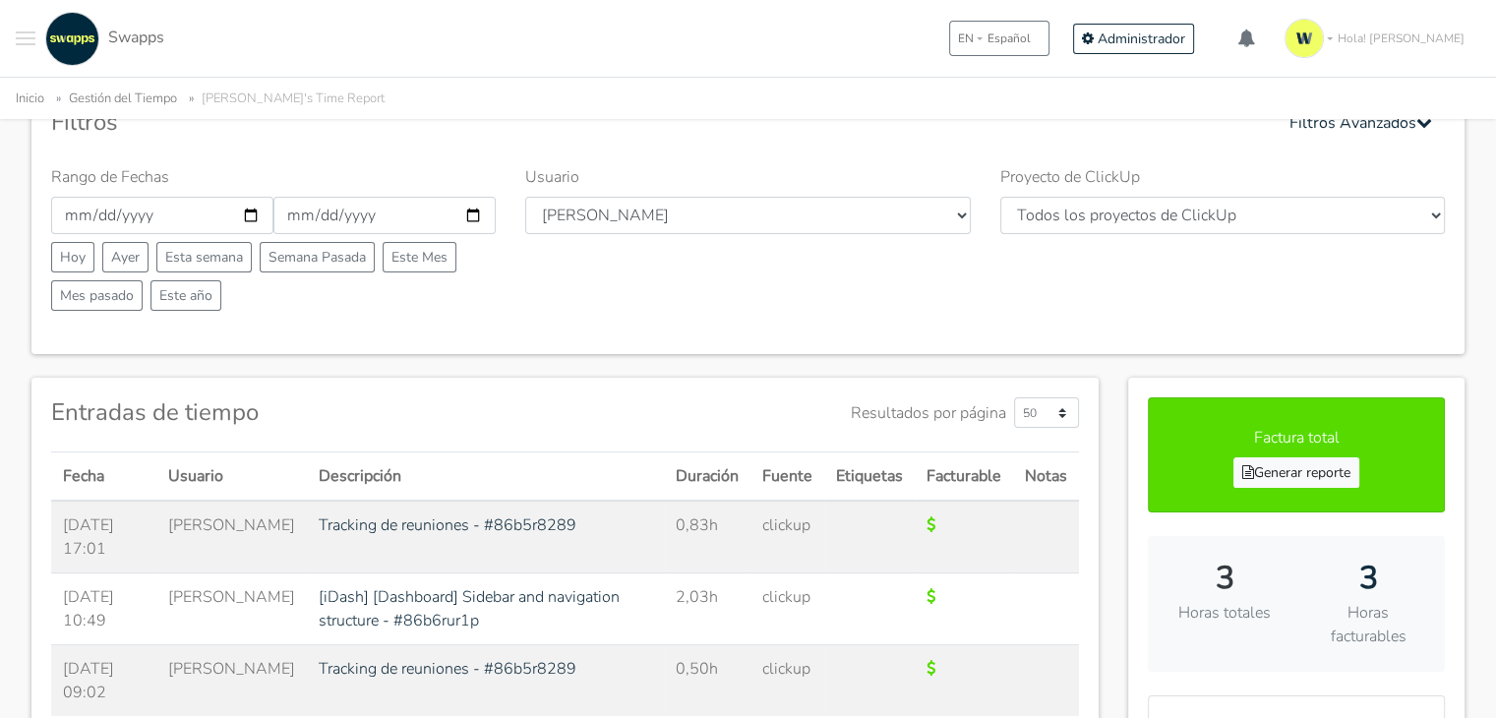
scroll to position [295, 0]
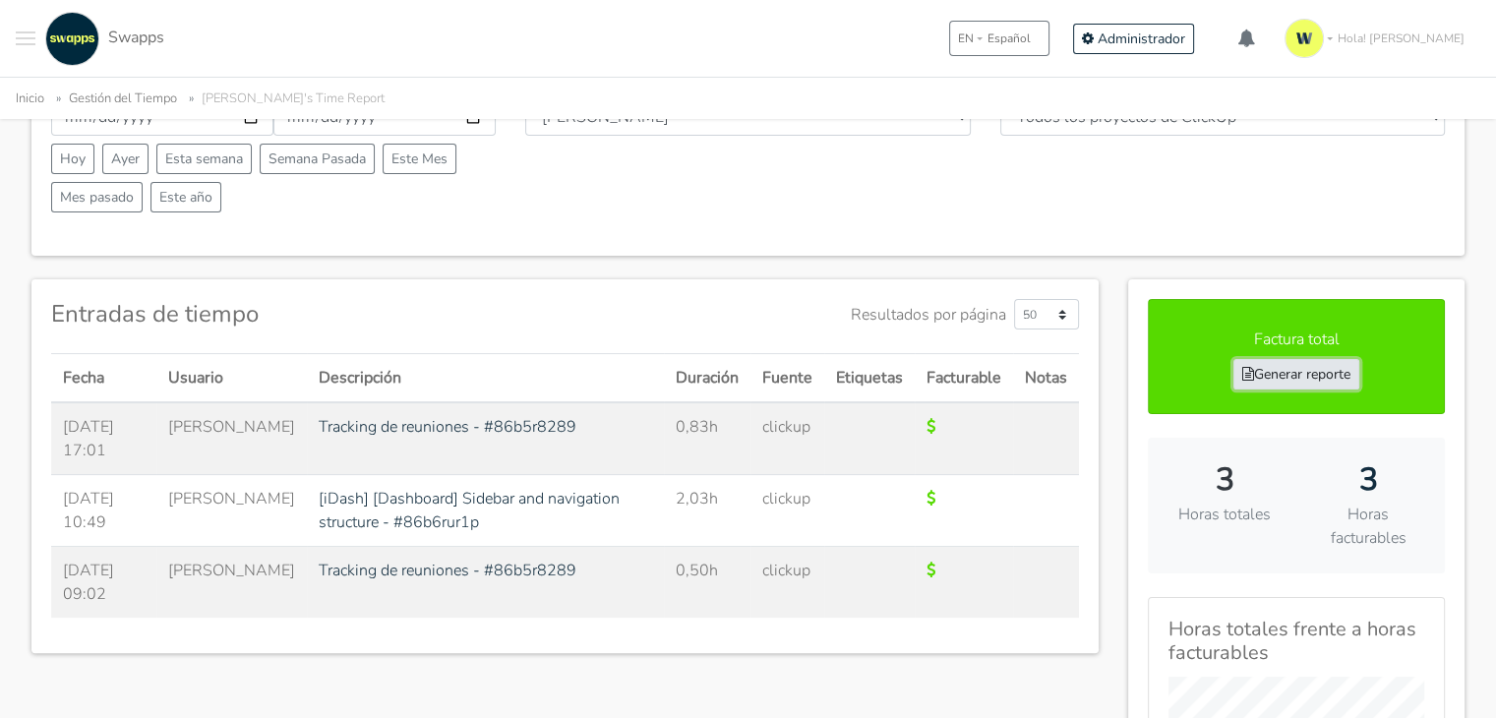
click at [1318, 367] on link "Generar reporte" at bounding box center [1296, 374] width 126 height 30
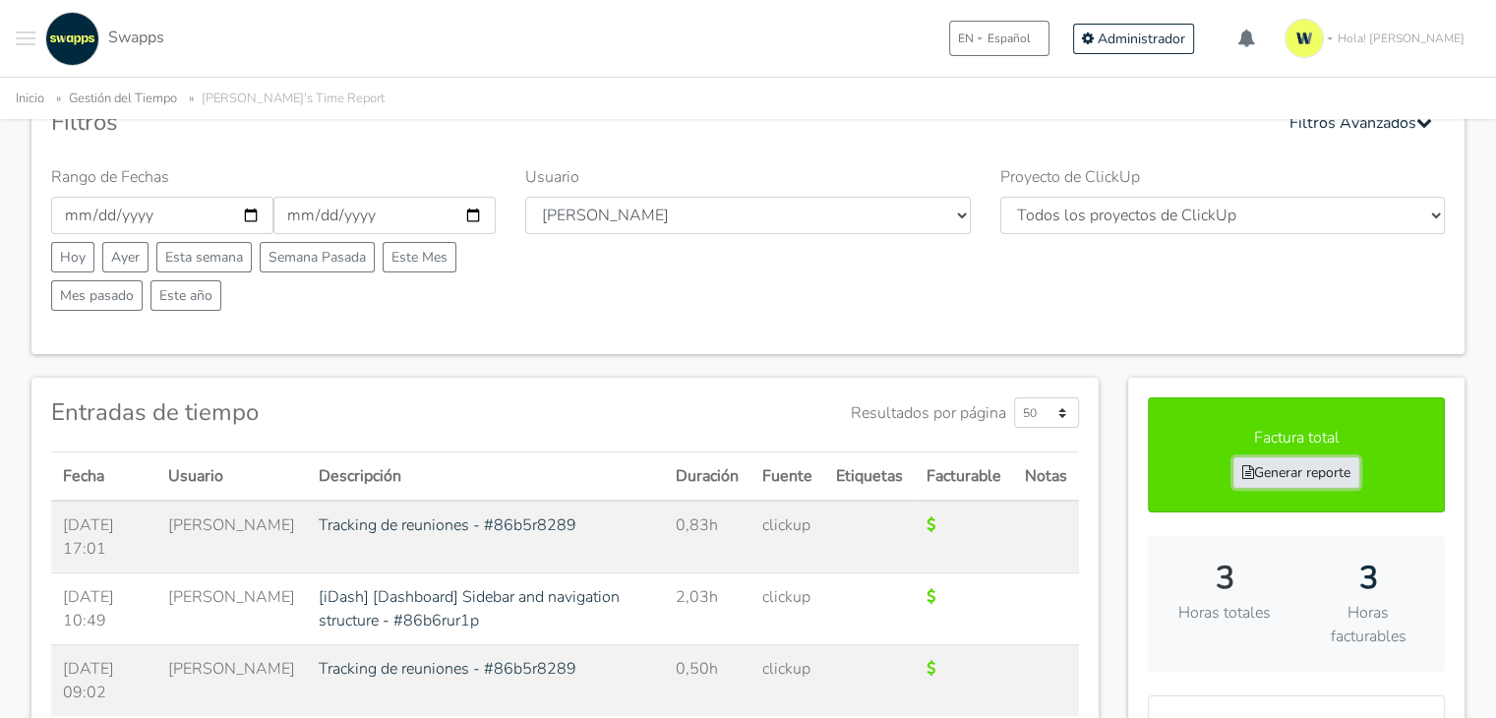
scroll to position [98, 0]
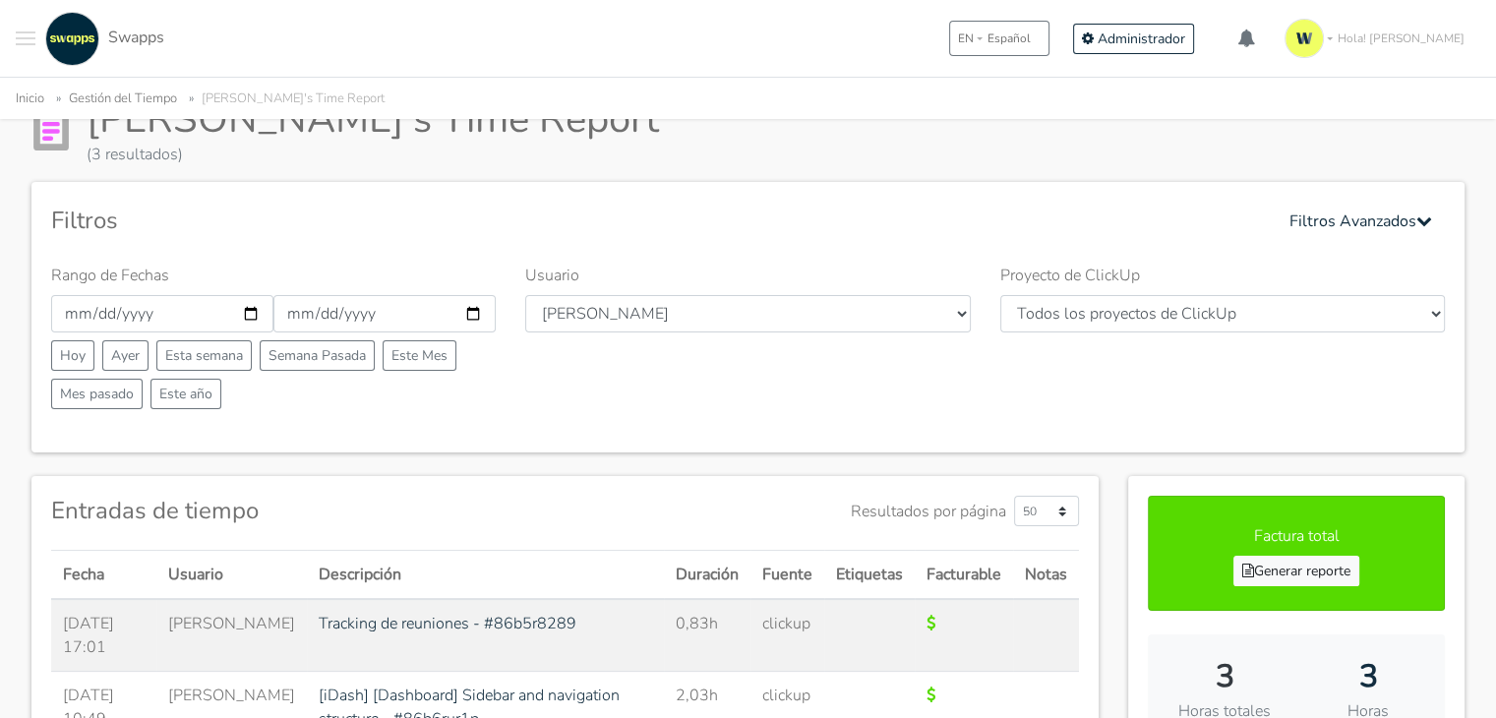
click at [30, 40] on button "Toggle navigation menu" at bounding box center [26, 39] width 20 height 54
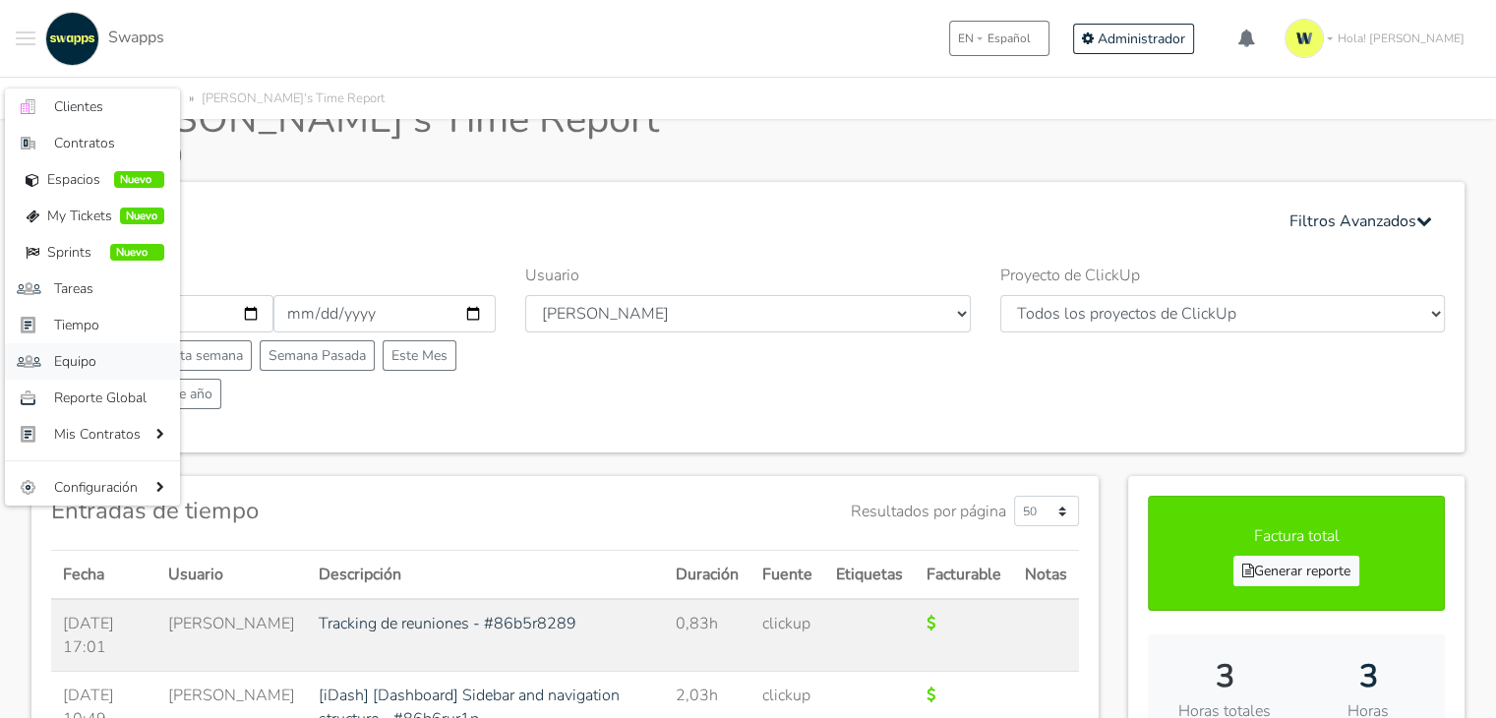
click at [87, 367] on span "Equipo" at bounding box center [109, 361] width 110 height 21
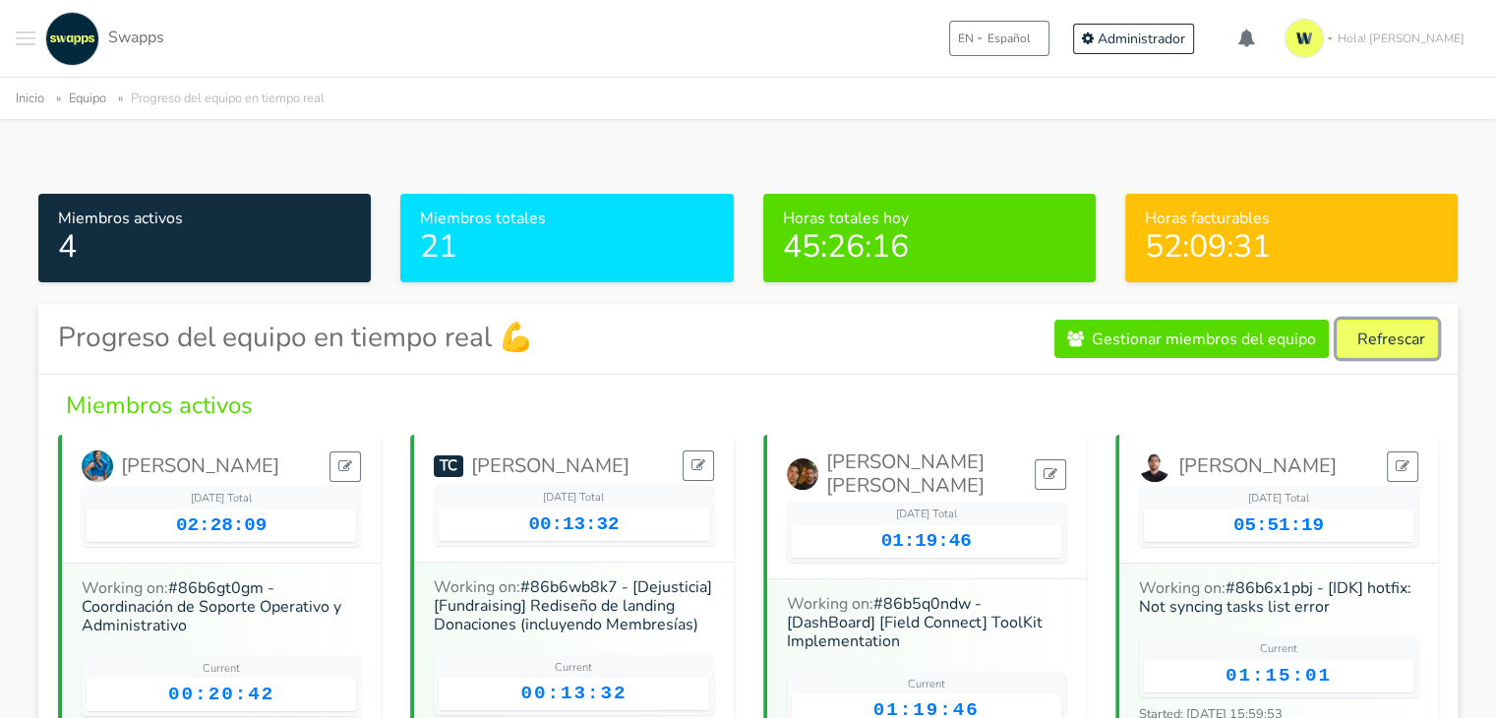
click at [1370, 337] on button "Refrescar" at bounding box center [1387, 339] width 101 height 38
